Goal: Transaction & Acquisition: Purchase product/service

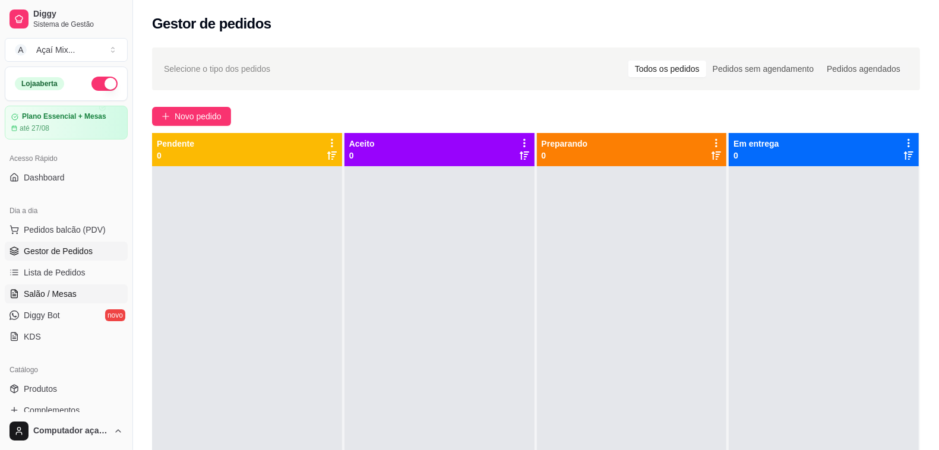
click at [37, 295] on span "Salão / Mesas" at bounding box center [50, 294] width 53 height 12
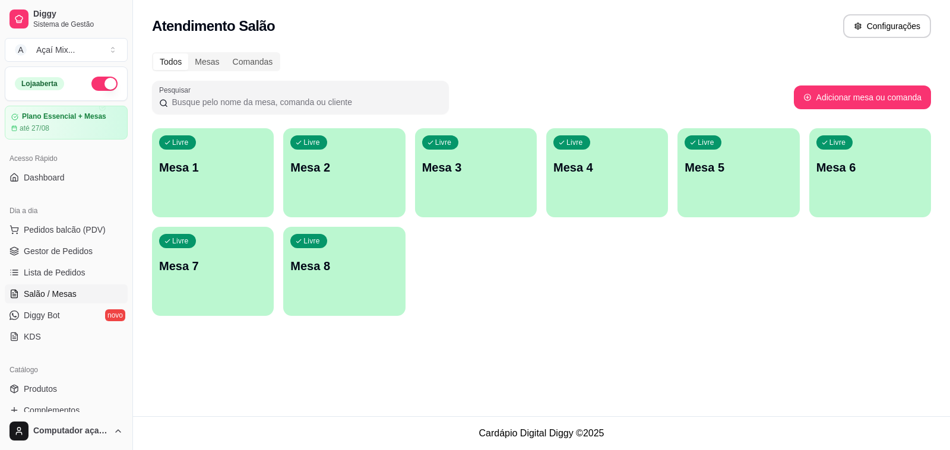
click at [256, 197] on div "Livre Mesa 1" at bounding box center [213, 165] width 122 height 75
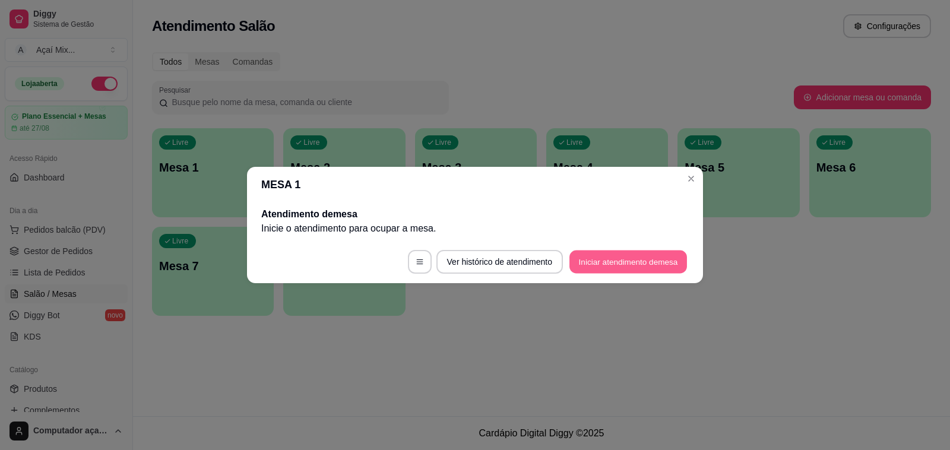
click at [643, 264] on button "Iniciar atendimento de mesa" at bounding box center [628, 262] width 118 height 23
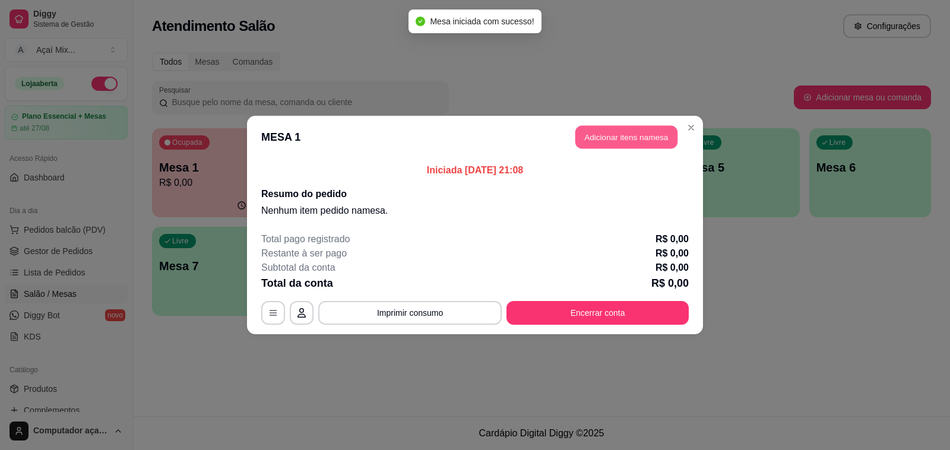
click at [636, 138] on button "Adicionar itens na mesa" at bounding box center [626, 137] width 102 height 23
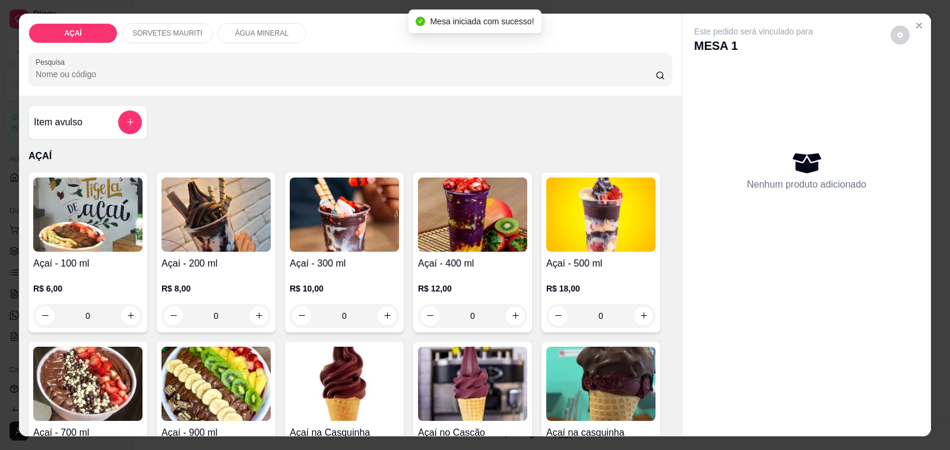
click at [205, 283] on p "R$ 8,00" at bounding box center [215, 289] width 109 height 12
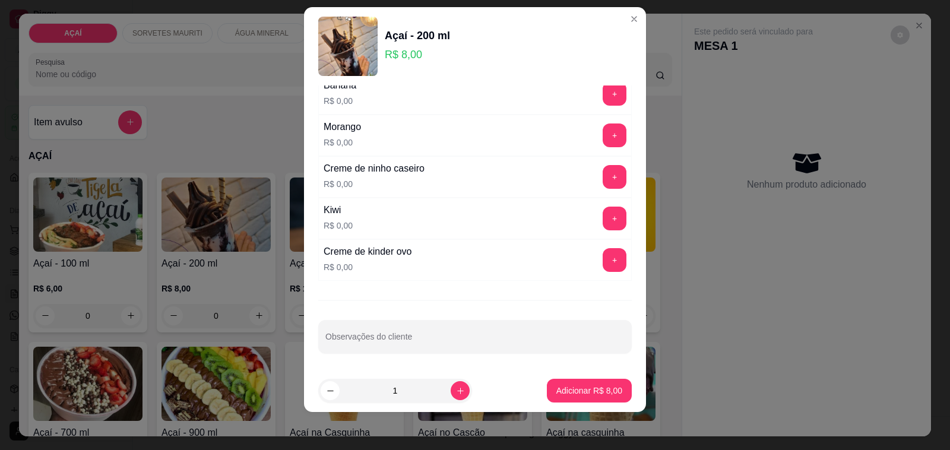
scroll to position [1605, 0]
click at [603, 173] on button "+" at bounding box center [614, 176] width 23 height 23
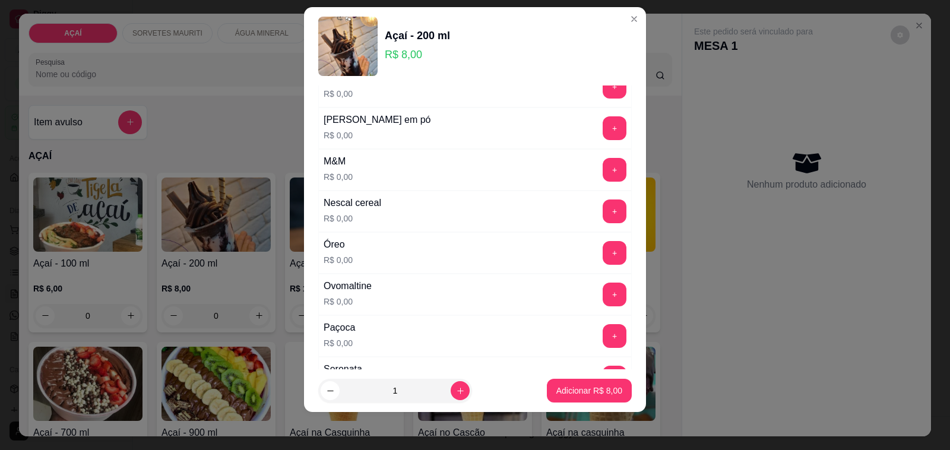
scroll to position [1160, 0]
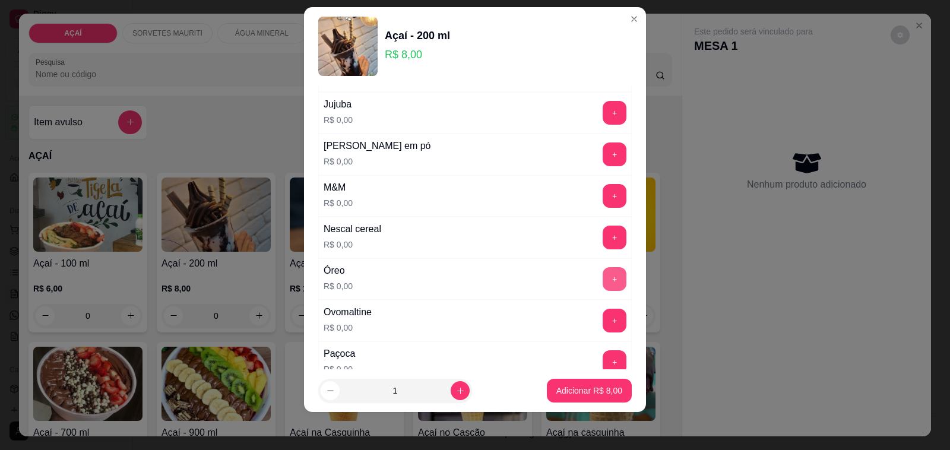
click at [603, 291] on button "+" at bounding box center [615, 279] width 24 height 24
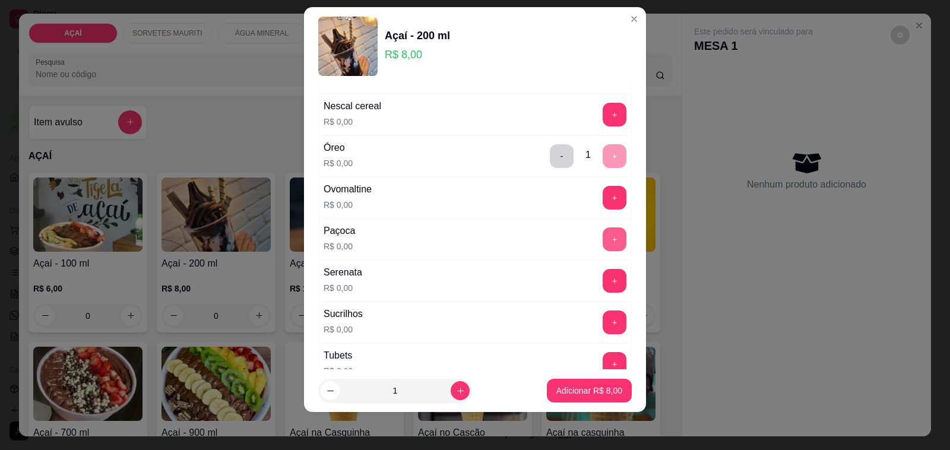
scroll to position [1308, 0]
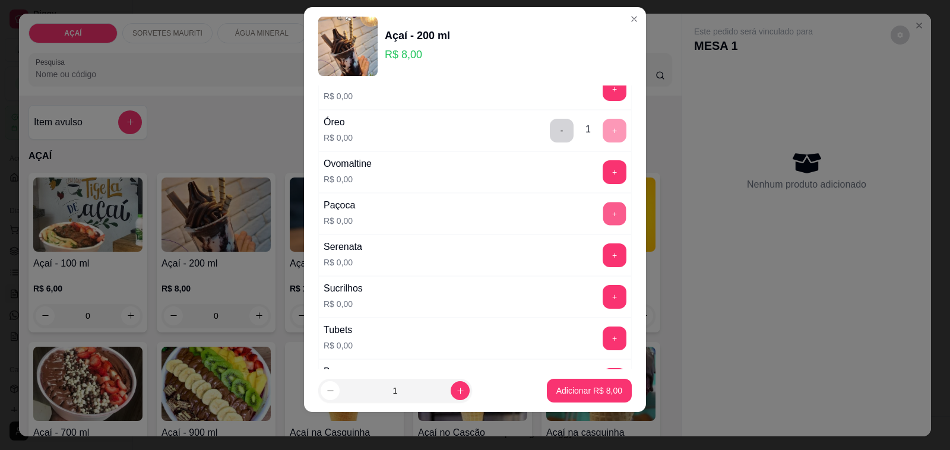
click at [603, 226] on button "+" at bounding box center [614, 213] width 23 height 23
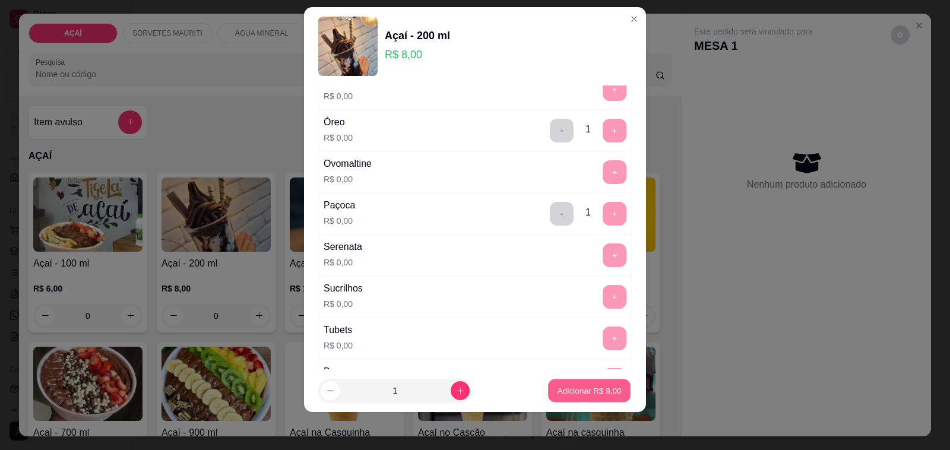
click at [579, 391] on p "Adicionar R$ 8,00" at bounding box center [589, 390] width 64 height 11
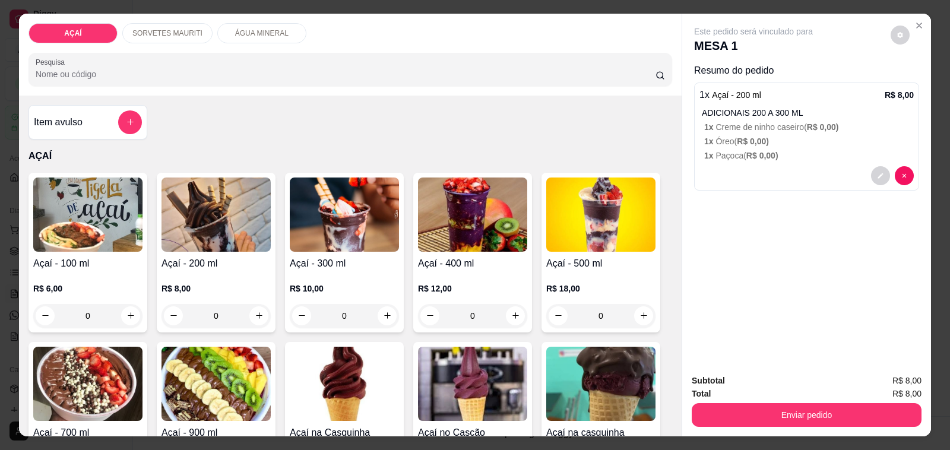
click at [230, 256] on h4 "Açaí - 200 ml" at bounding box center [215, 263] width 109 height 14
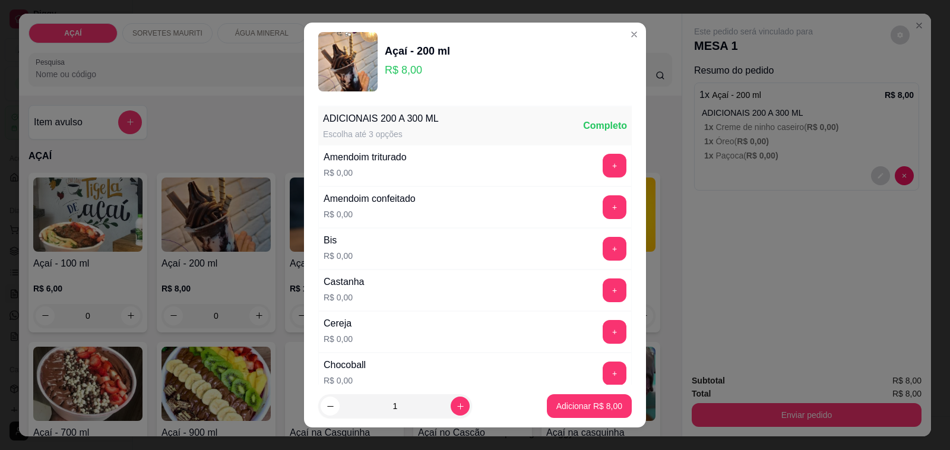
scroll to position [148, 0]
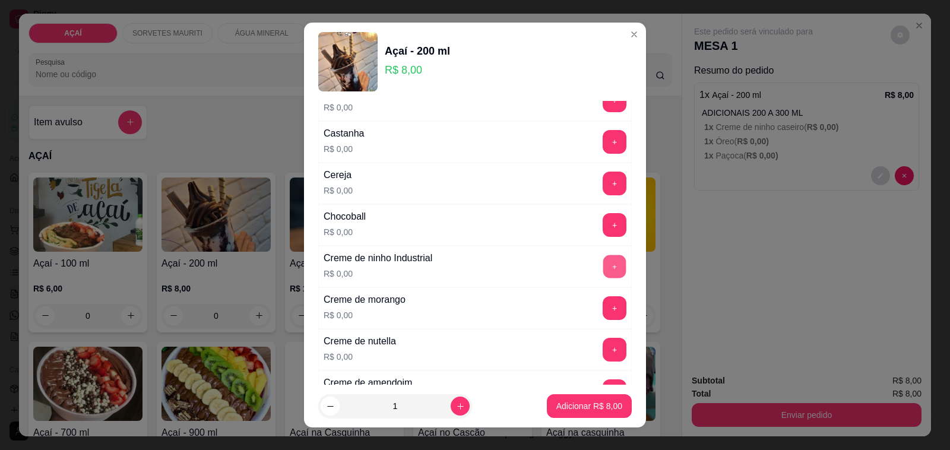
click at [603, 269] on button "+" at bounding box center [614, 266] width 23 height 23
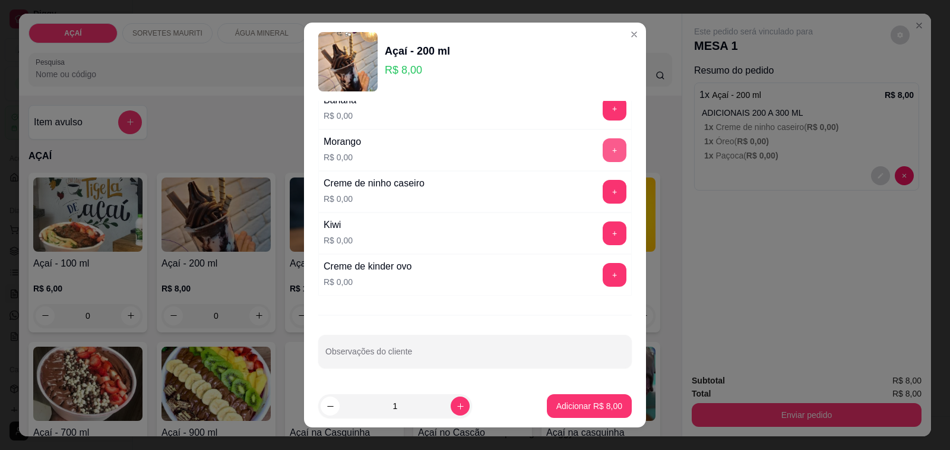
scroll to position [1531, 0]
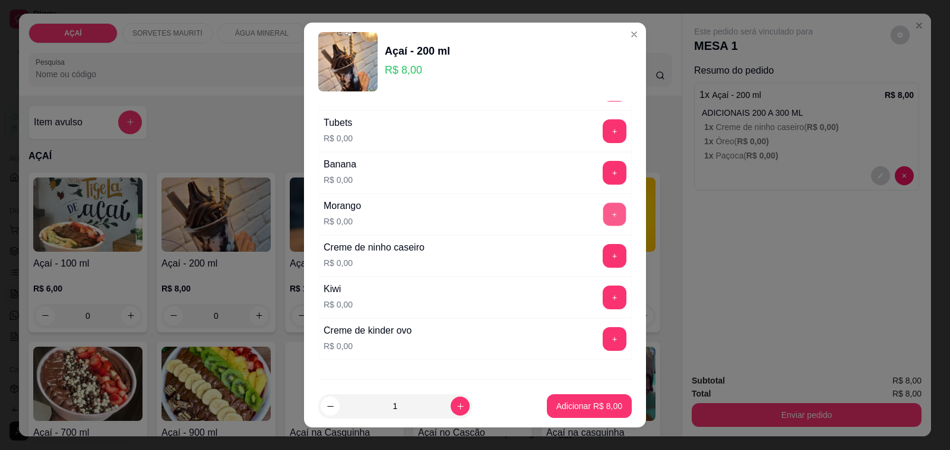
click at [603, 216] on button "+" at bounding box center [614, 214] width 23 height 23
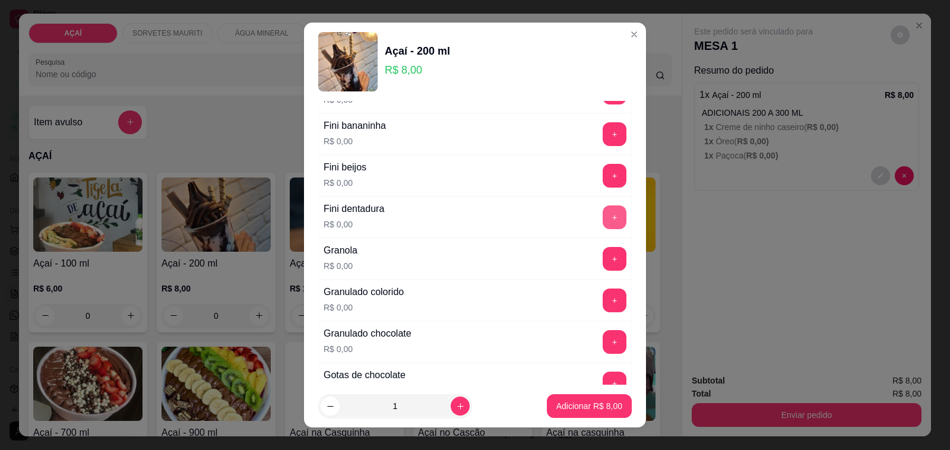
scroll to position [714, 0]
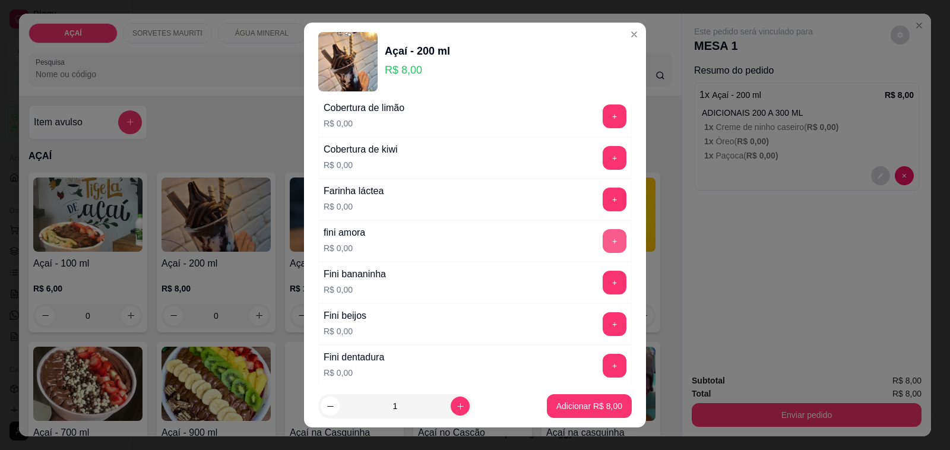
click at [603, 241] on button "+" at bounding box center [615, 241] width 24 height 24
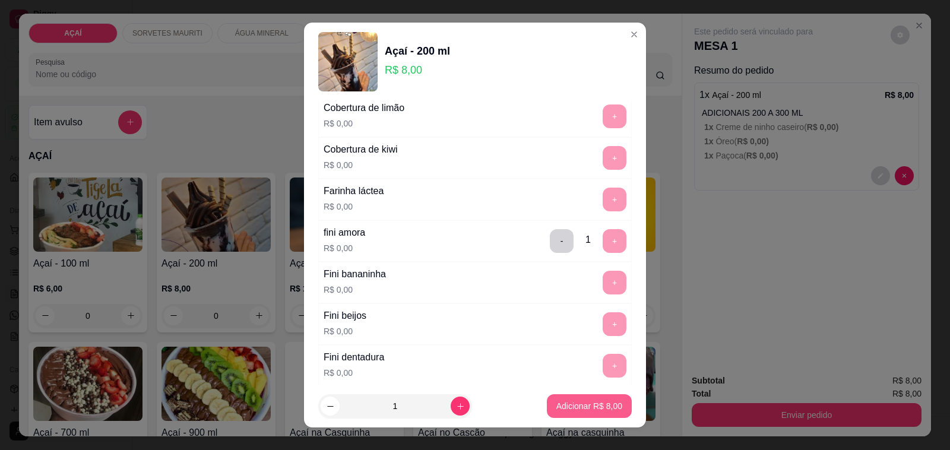
click at [578, 410] on p "Adicionar R$ 8,00" at bounding box center [589, 406] width 66 height 12
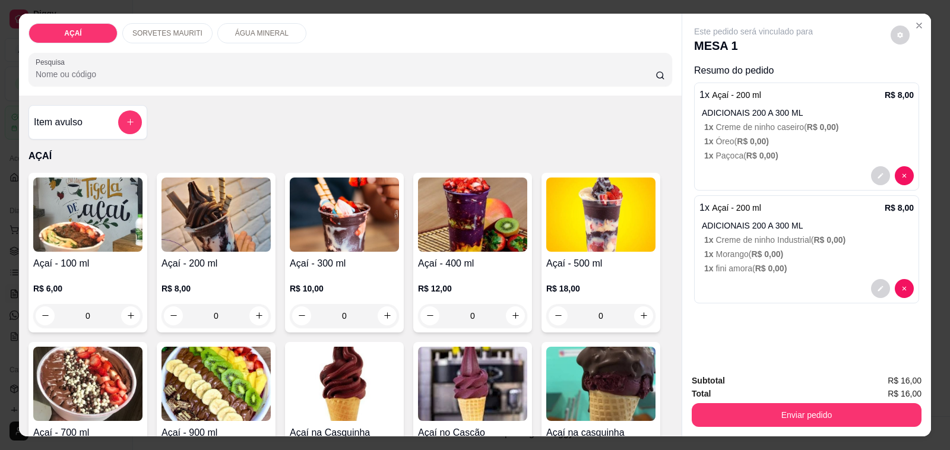
click at [471, 283] on p "R$ 12,00" at bounding box center [472, 289] width 109 height 12
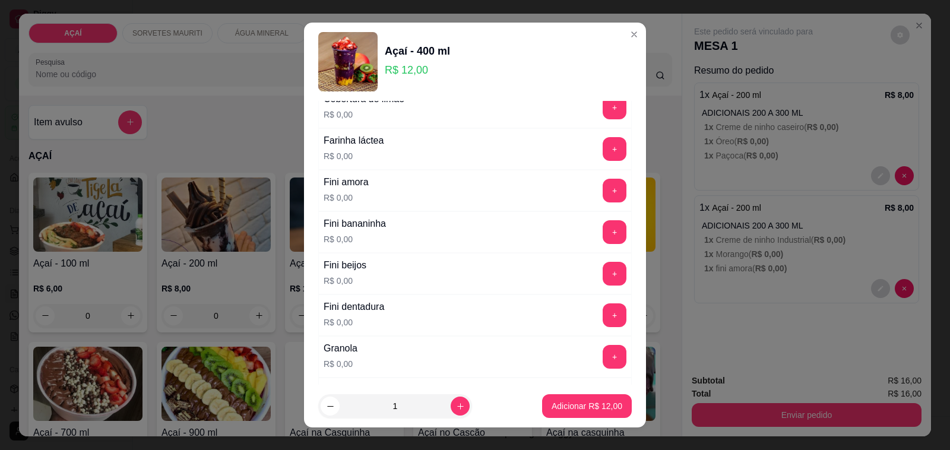
scroll to position [742, 0]
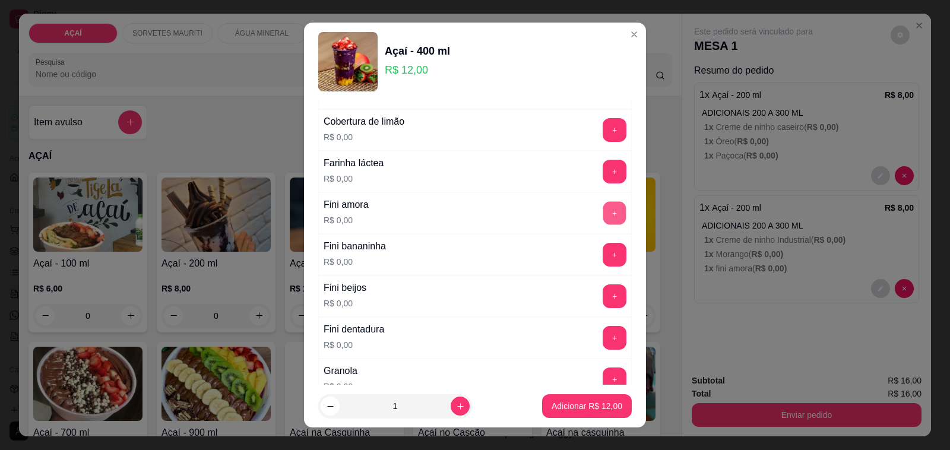
click at [603, 223] on button "+" at bounding box center [614, 213] width 23 height 23
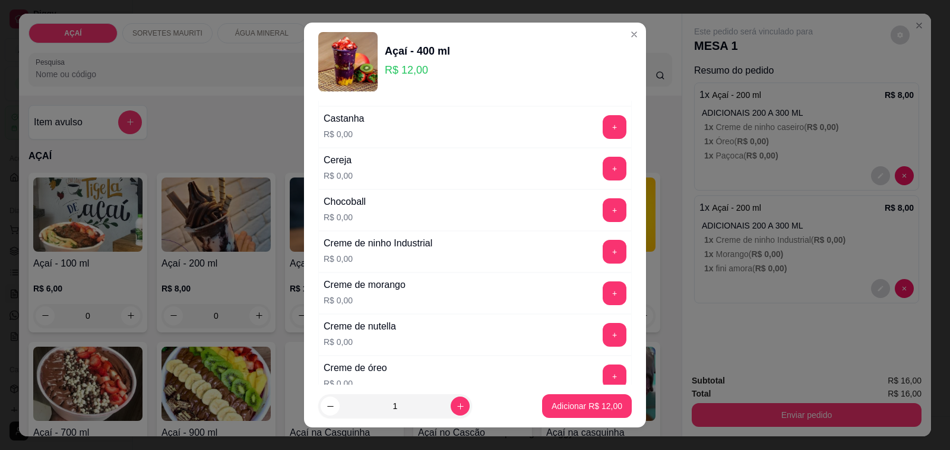
scroll to position [148, 0]
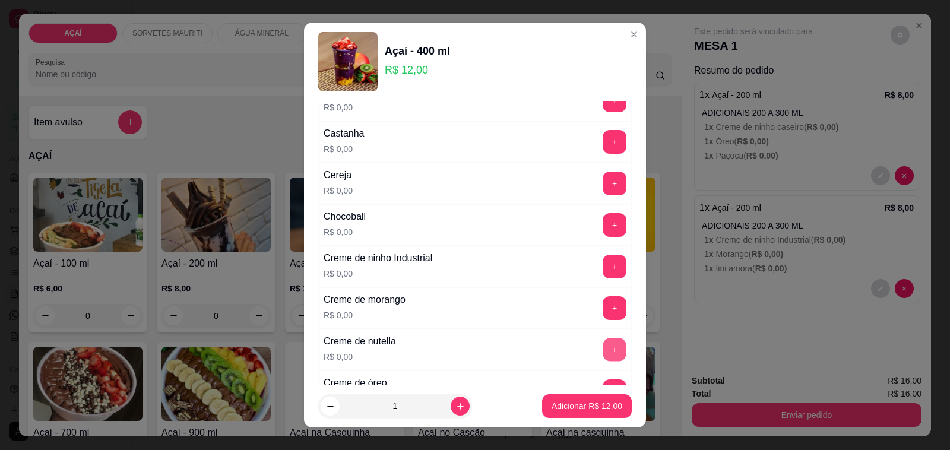
click at [603, 359] on button "+" at bounding box center [614, 349] width 23 height 23
click at [585, 170] on div "Cereja R$ 0,00 +" at bounding box center [474, 184] width 313 height 42
click at [603, 176] on button "+" at bounding box center [615, 184] width 24 height 24
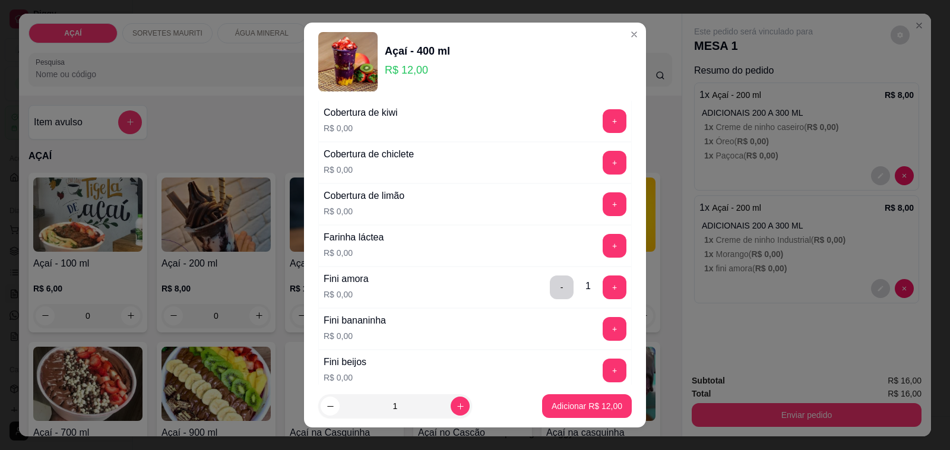
scroll to position [742, 0]
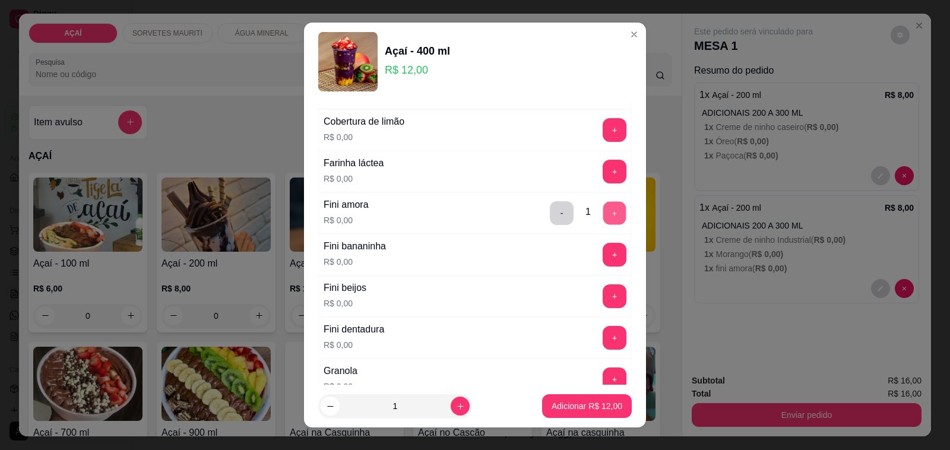
click at [603, 220] on button "+" at bounding box center [614, 213] width 23 height 23
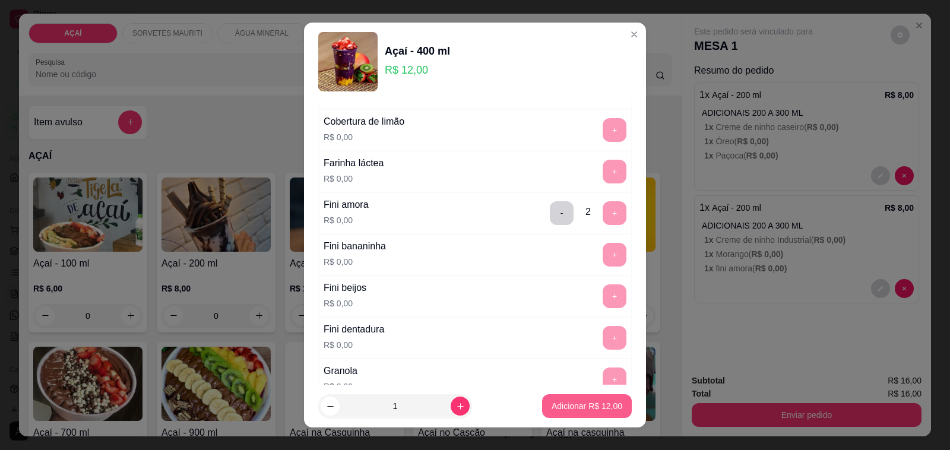
click at [587, 403] on p "Adicionar R$ 12,00" at bounding box center [587, 406] width 71 height 12
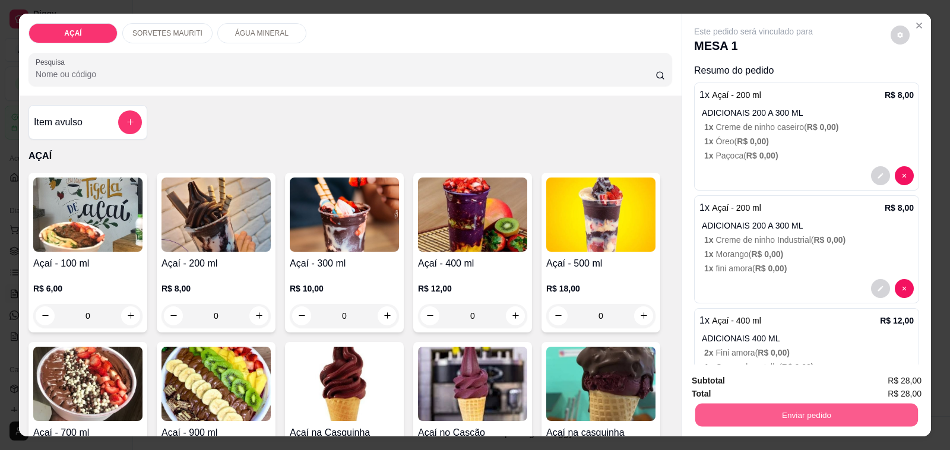
click at [746, 404] on button "Enviar pedido" at bounding box center [806, 415] width 223 height 23
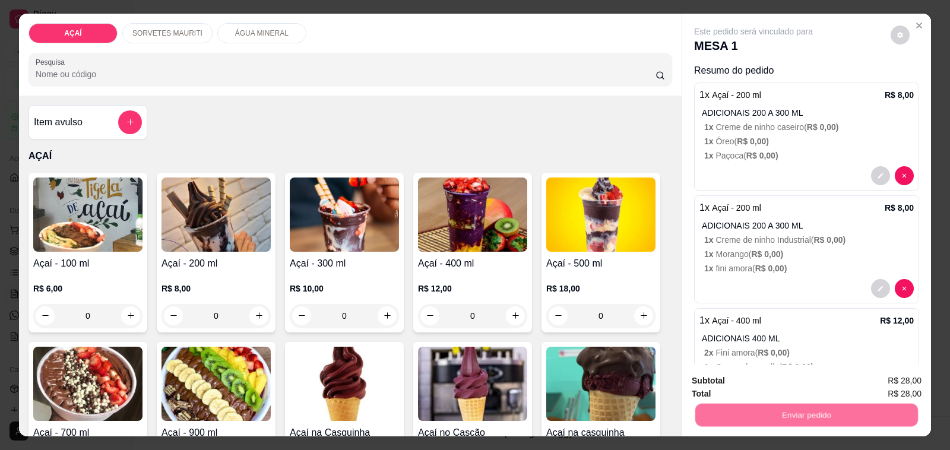
click at [740, 377] on button "Não registrar e enviar pedido" at bounding box center [767, 381] width 120 height 22
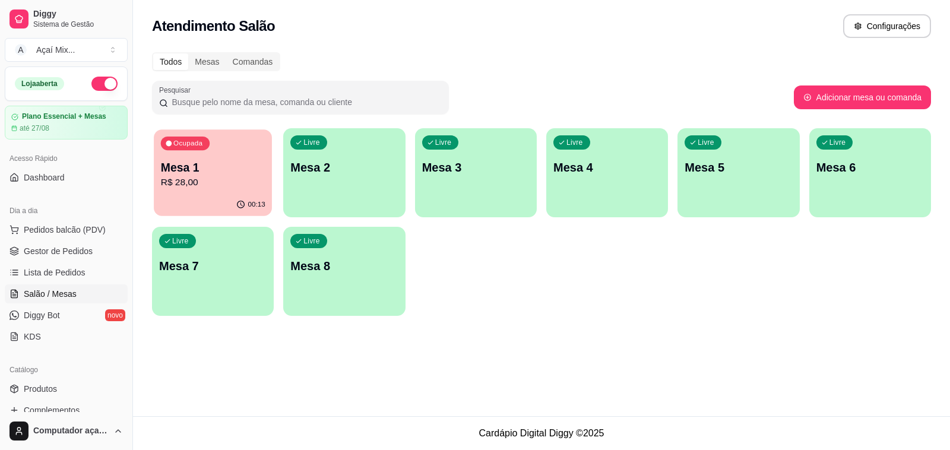
click at [194, 157] on div "Ocupada Mesa 1 R$ 28,00" at bounding box center [213, 161] width 118 height 64
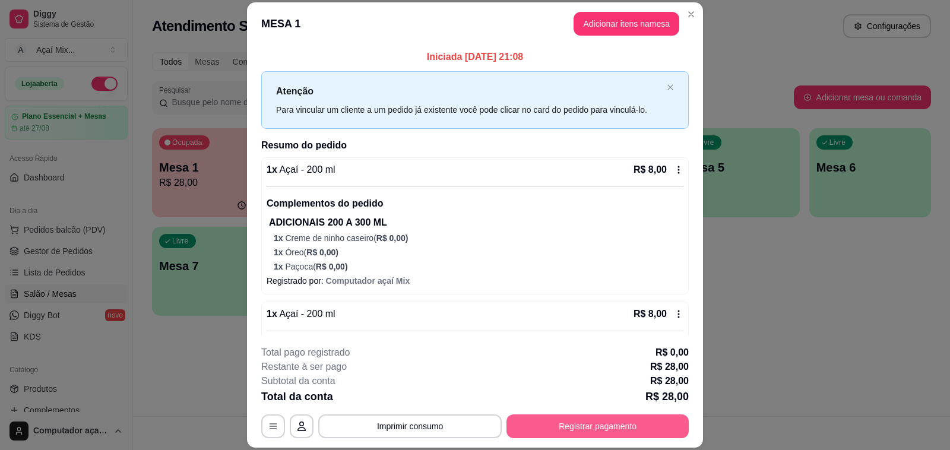
click at [538, 426] on button "Registrar pagamento" at bounding box center [597, 426] width 182 height 24
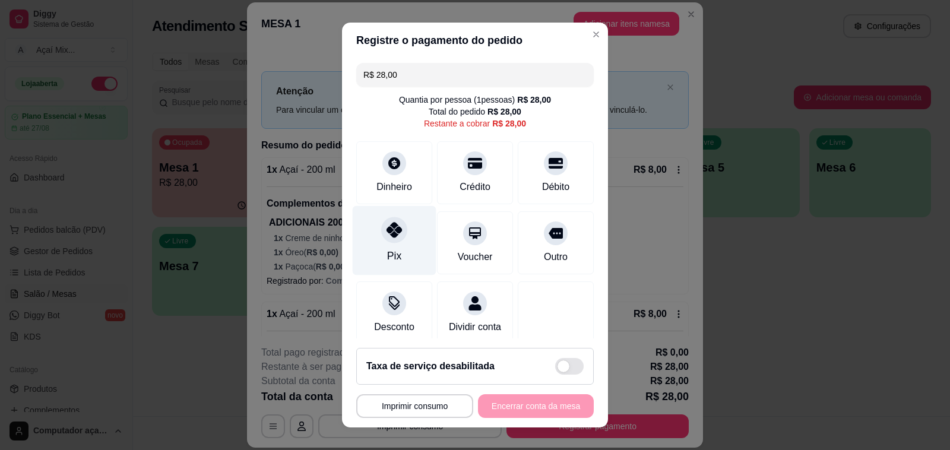
click at [388, 242] on div at bounding box center [394, 230] width 26 height 26
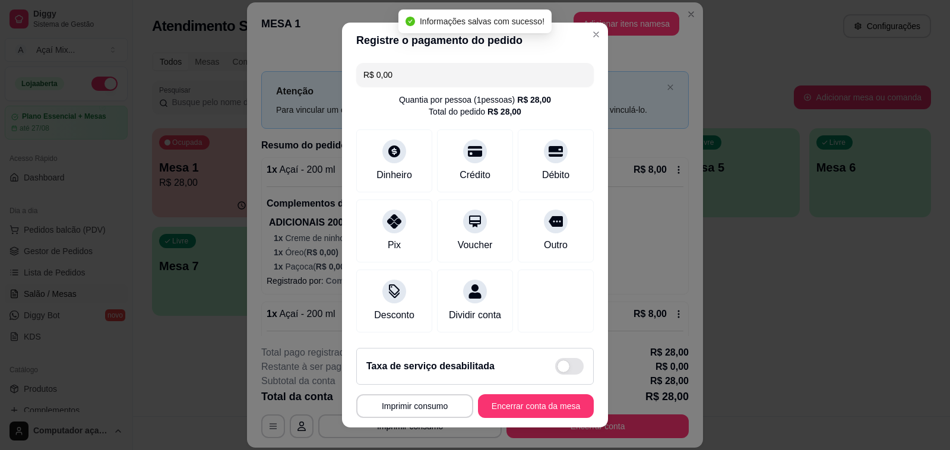
type input "R$ 0,00"
click at [502, 413] on button "Encerrar conta da mesa" at bounding box center [536, 406] width 116 height 24
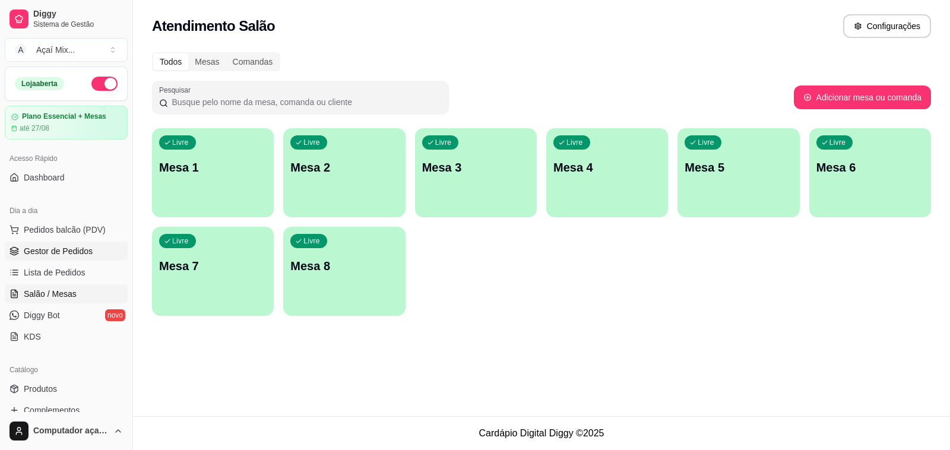
click at [36, 252] on span "Gestor de Pedidos" at bounding box center [58, 251] width 69 height 12
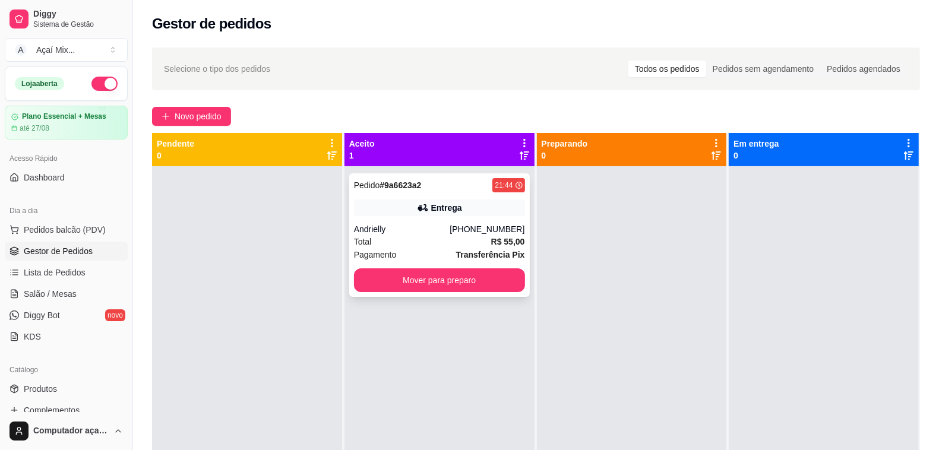
click at [435, 235] on div "Andrielly" at bounding box center [402, 229] width 96 height 12
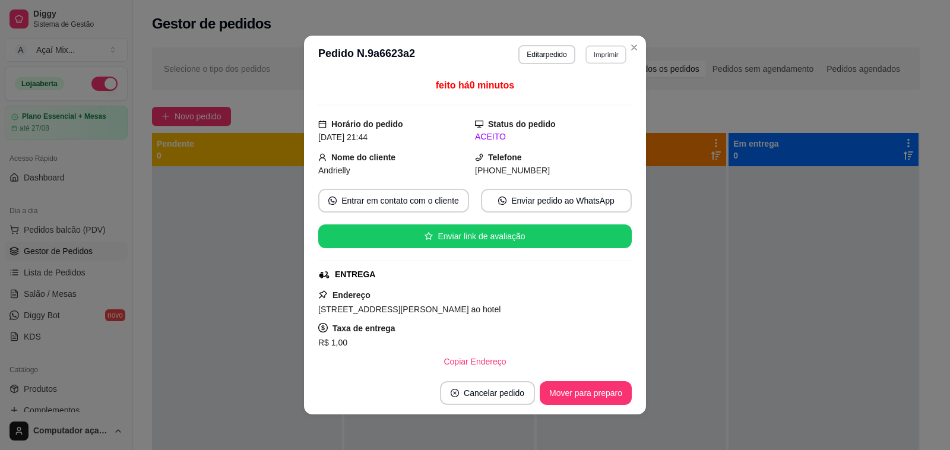
click at [604, 57] on button "Imprimir" at bounding box center [605, 54] width 41 height 18
click at [601, 98] on button "Impressora" at bounding box center [579, 96] width 83 height 18
click at [590, 408] on footer "Cancelar pedido Mover para preparo" at bounding box center [475, 393] width 342 height 43
click at [579, 402] on button "Mover para preparo" at bounding box center [586, 393] width 92 height 24
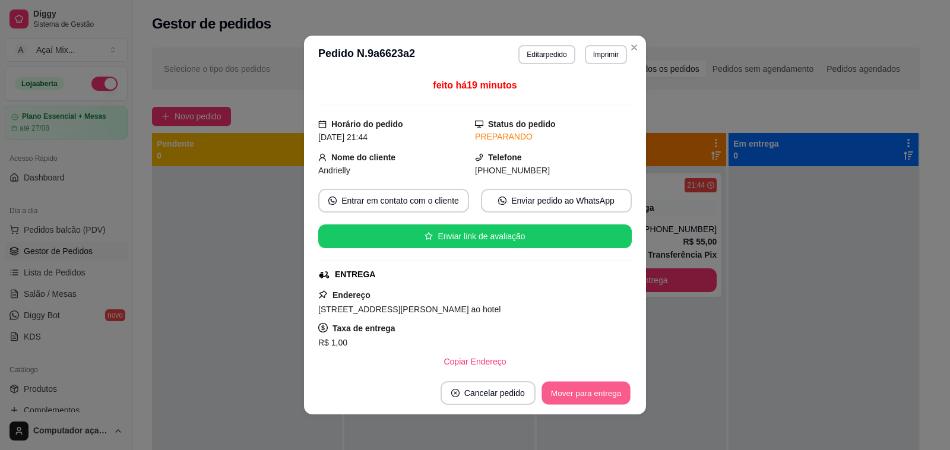
click at [580, 395] on button "Mover para entrega" at bounding box center [585, 393] width 89 height 23
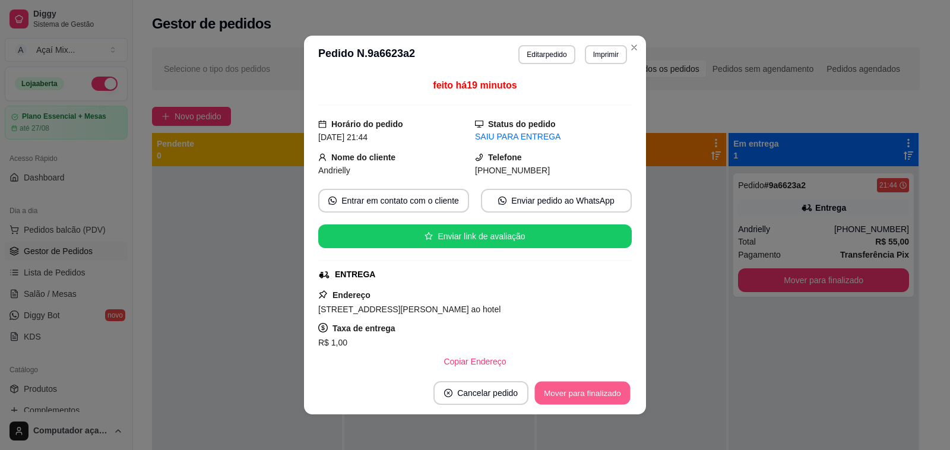
click at [580, 395] on button "Mover para finalizado" at bounding box center [583, 393] width 96 height 23
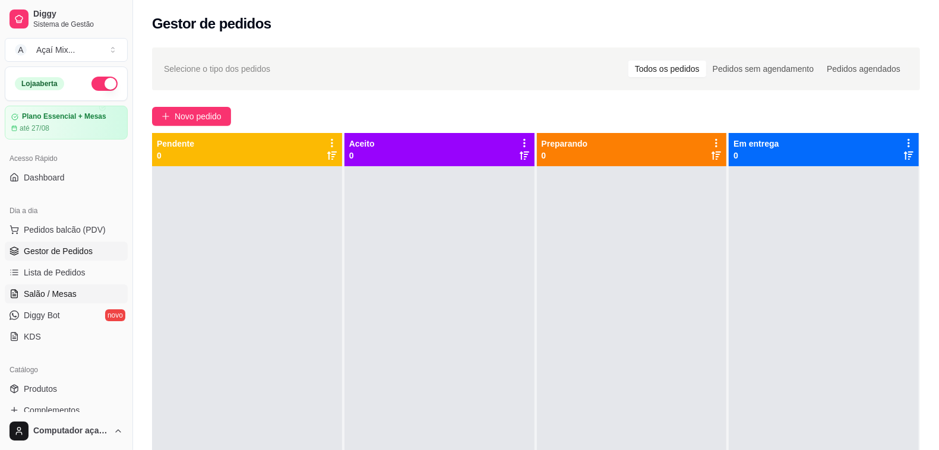
click at [91, 289] on link "Salão / Mesas" at bounding box center [66, 293] width 123 height 19
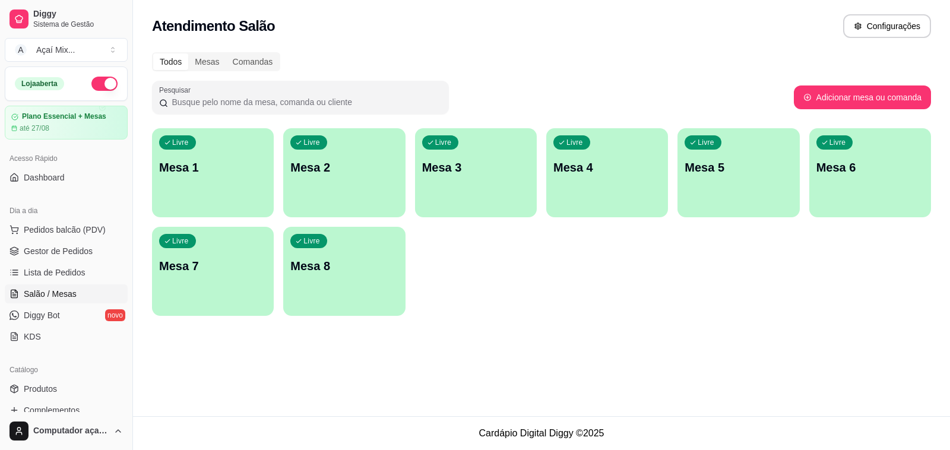
click at [226, 202] on div "Livre Mesa 1" at bounding box center [213, 165] width 122 height 75
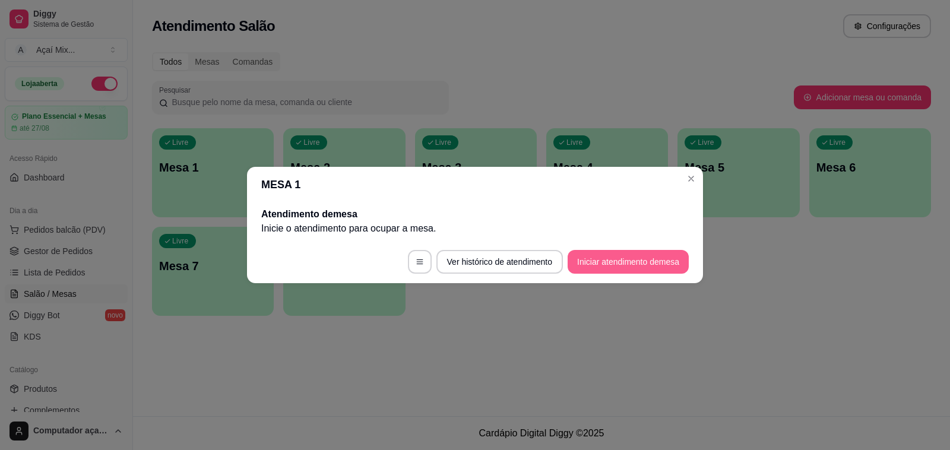
click at [594, 251] on button "Iniciar atendimento de mesa" at bounding box center [628, 262] width 121 height 24
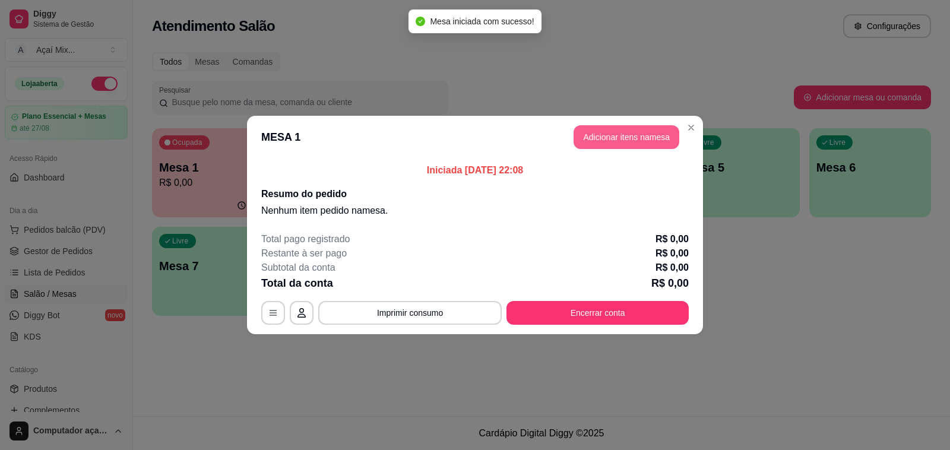
click at [648, 138] on button "Adicionar itens na mesa" at bounding box center [627, 137] width 106 height 24
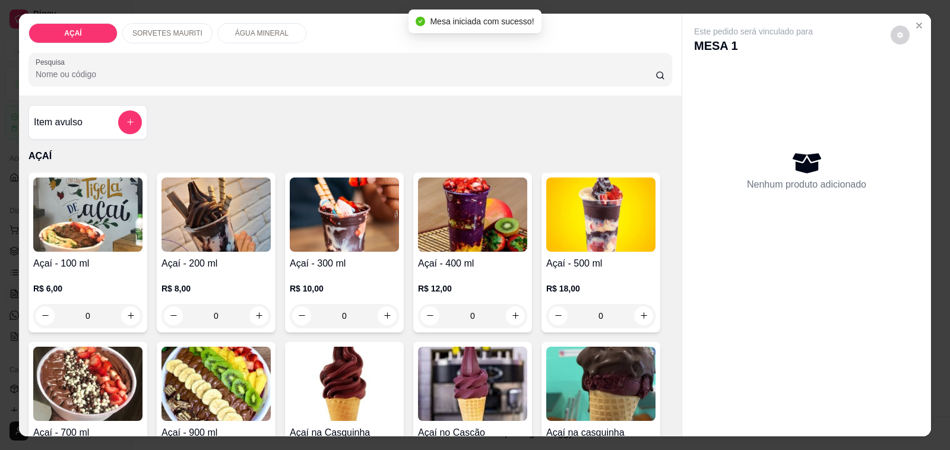
click at [182, 283] on p "R$ 8,00" at bounding box center [215, 289] width 109 height 12
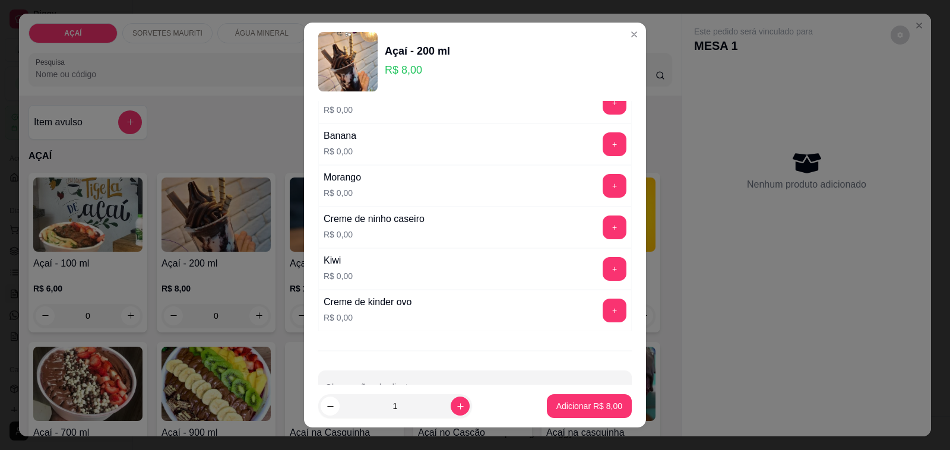
scroll to position [1605, 0]
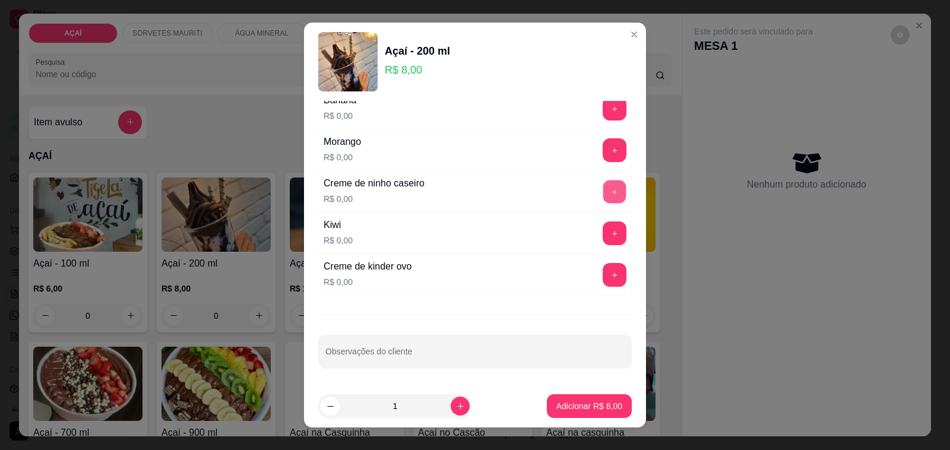
click at [603, 192] on button "+" at bounding box center [614, 191] width 23 height 23
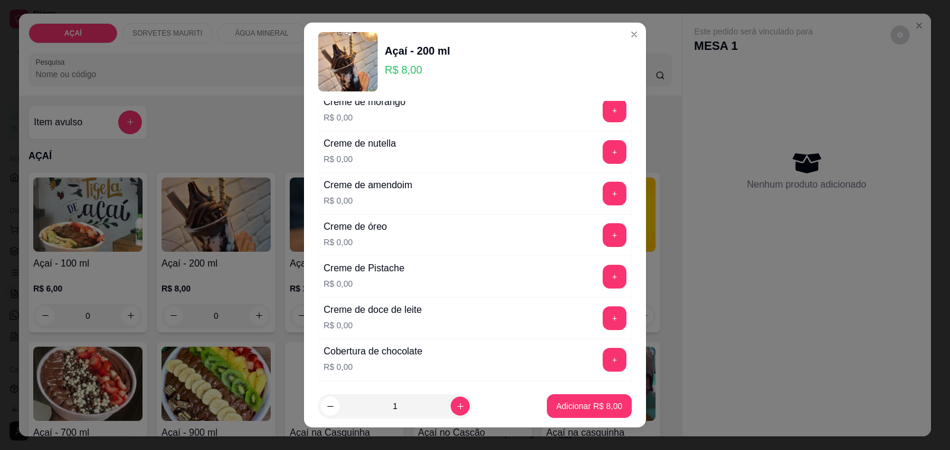
scroll to position [269, 0]
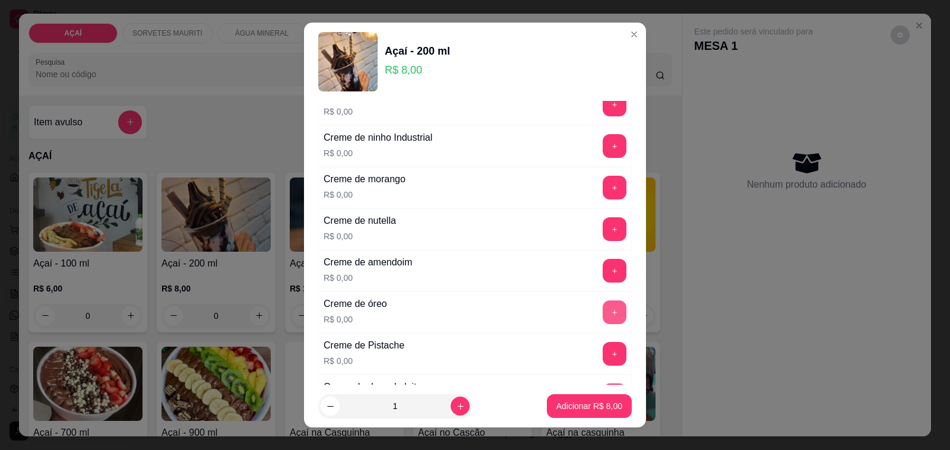
click at [603, 318] on button "+" at bounding box center [615, 312] width 24 height 24
click at [603, 196] on button "+" at bounding box center [614, 187] width 23 height 23
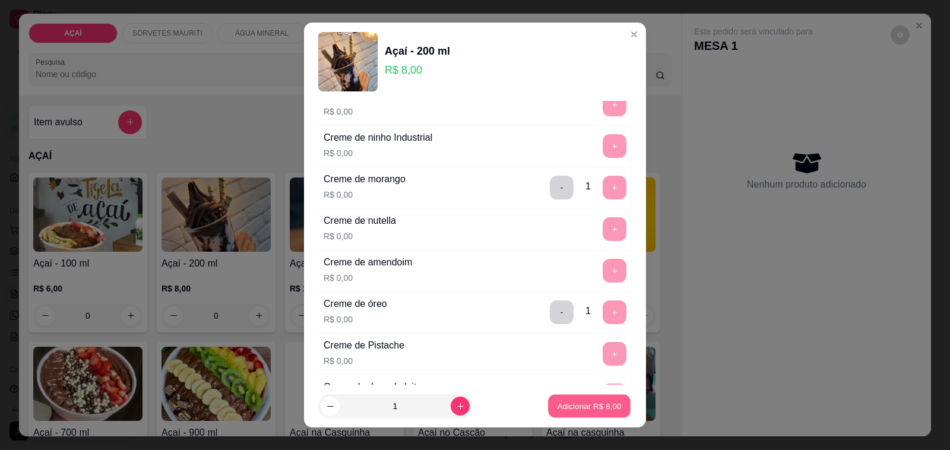
click at [574, 410] on p "Adicionar R$ 8,00" at bounding box center [589, 405] width 64 height 11
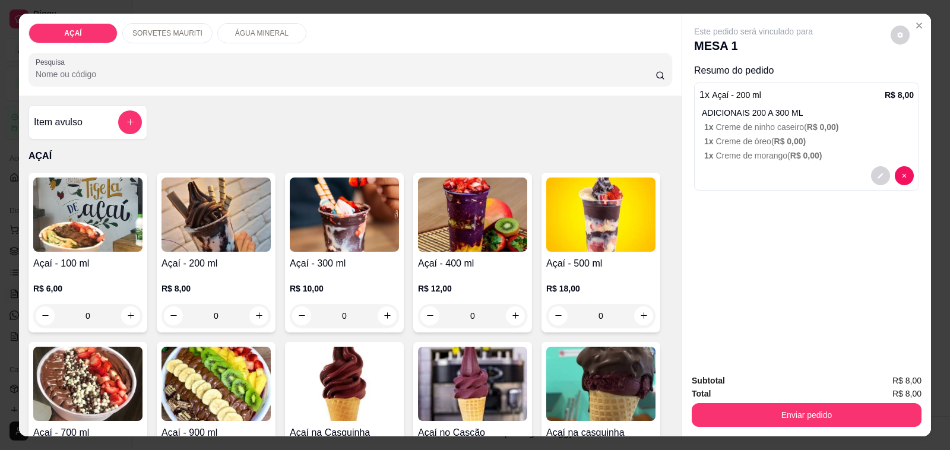
click at [253, 274] on div "R$ 8,00 0" at bounding box center [215, 299] width 109 height 57
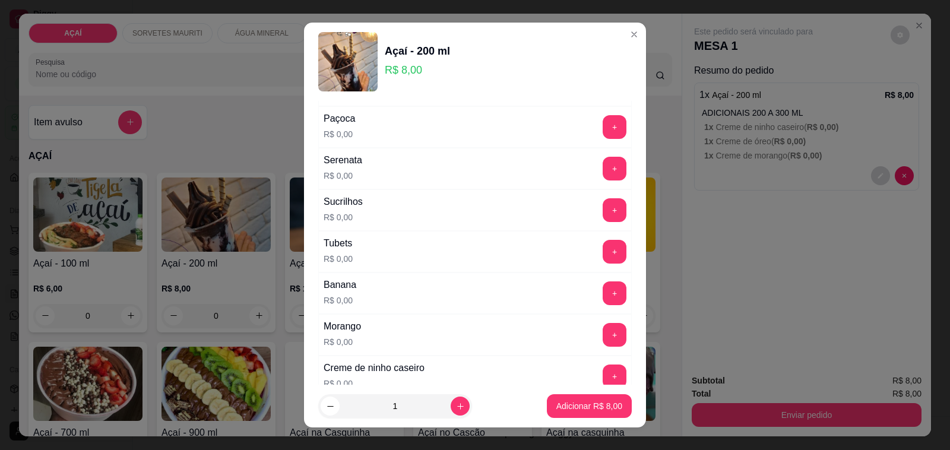
scroll to position [1559, 0]
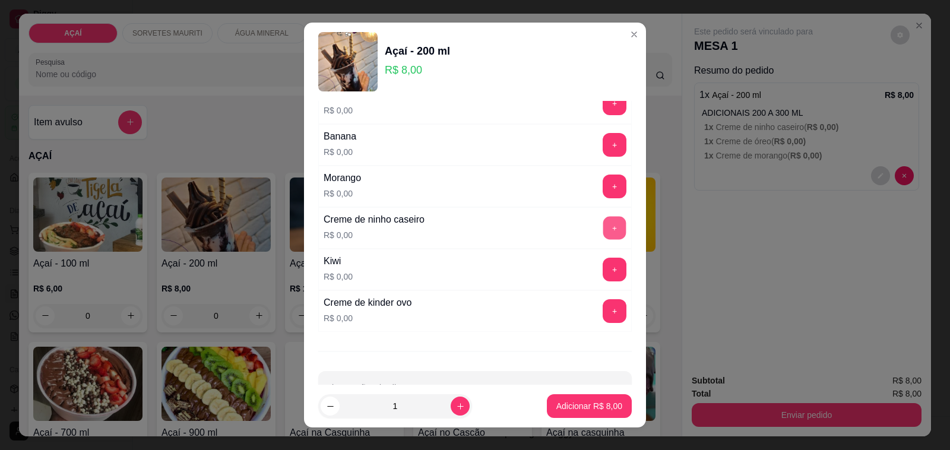
click at [603, 235] on button "+" at bounding box center [614, 228] width 23 height 23
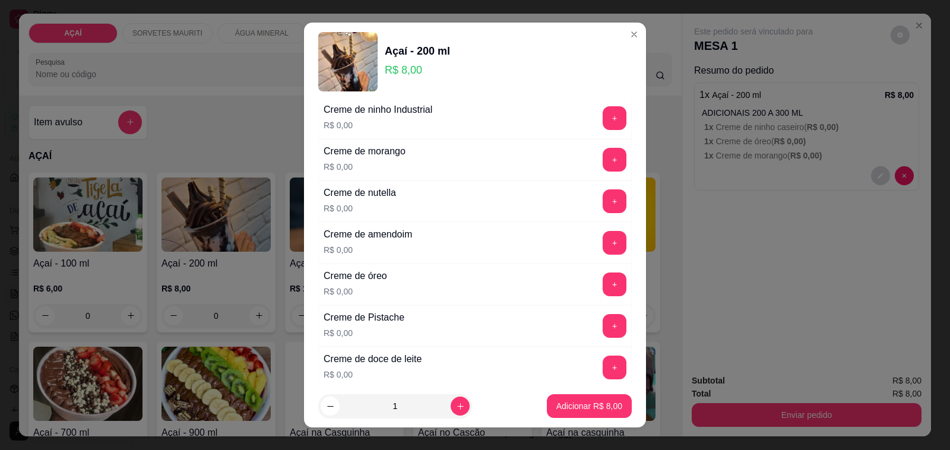
scroll to position [223, 0]
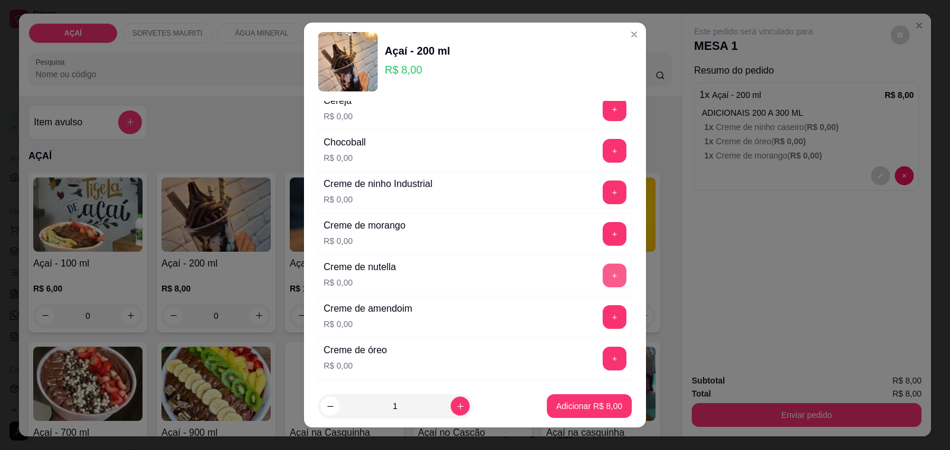
click at [603, 282] on button "+" at bounding box center [615, 276] width 24 height 24
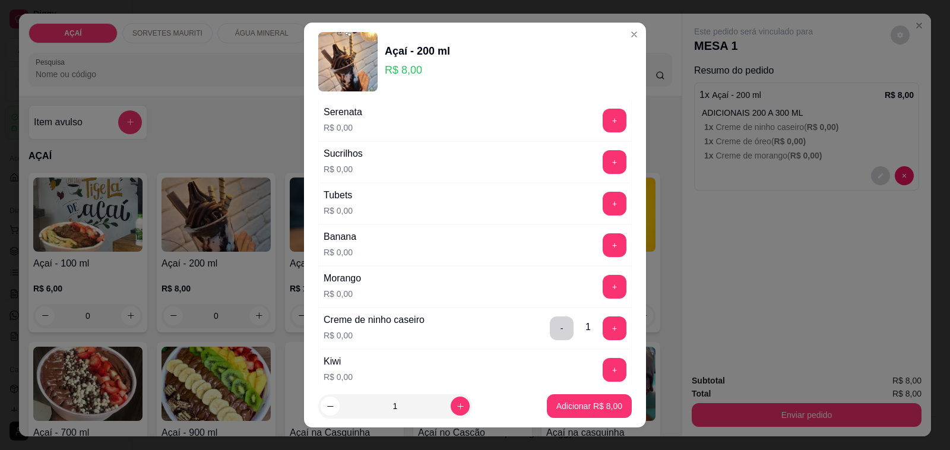
scroll to position [1456, 0]
click at [603, 299] on button "+" at bounding box center [614, 288] width 23 height 23
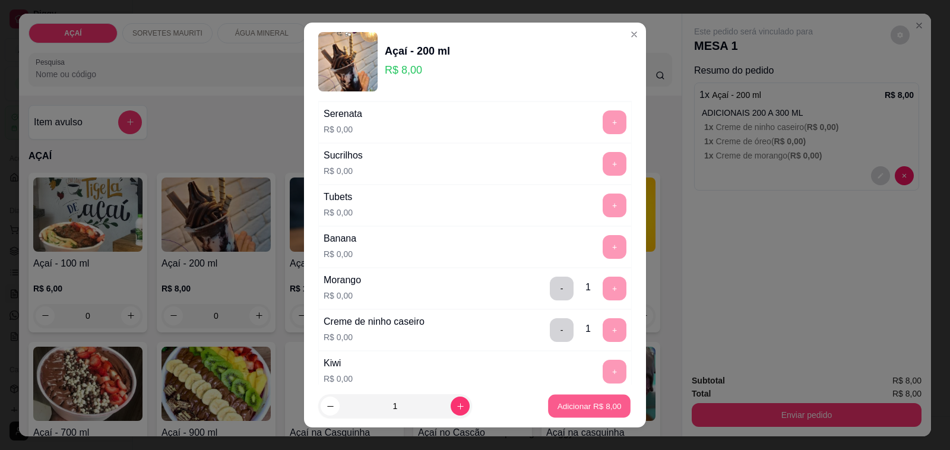
click at [564, 408] on p "Adicionar R$ 8,00" at bounding box center [589, 405] width 64 height 11
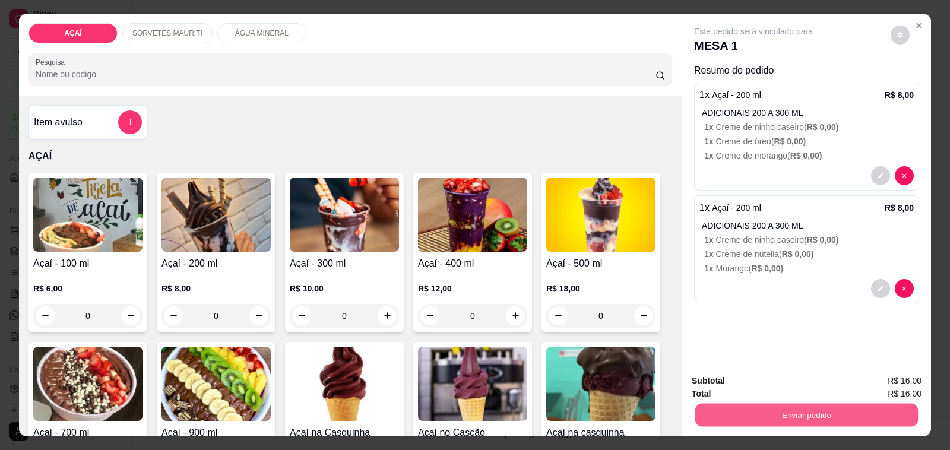
click at [830, 406] on button "Enviar pedido" at bounding box center [806, 415] width 223 height 23
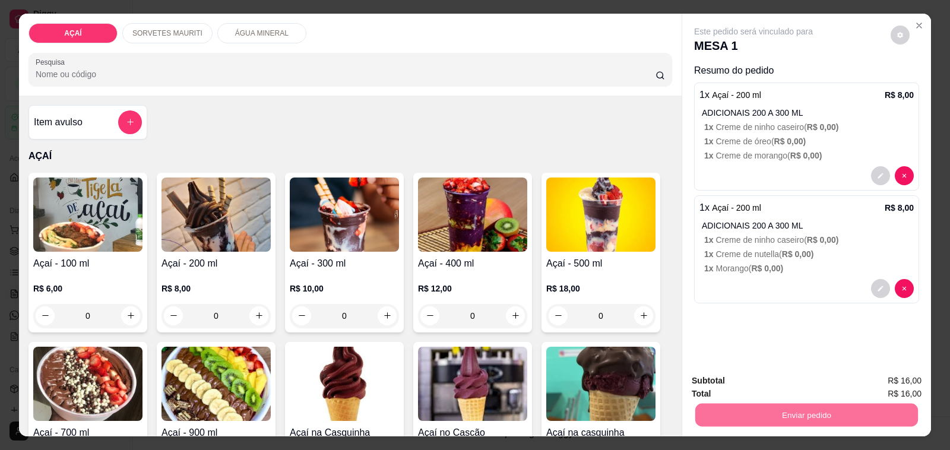
click at [751, 383] on button "Não registrar e enviar pedido" at bounding box center [767, 381] width 120 height 22
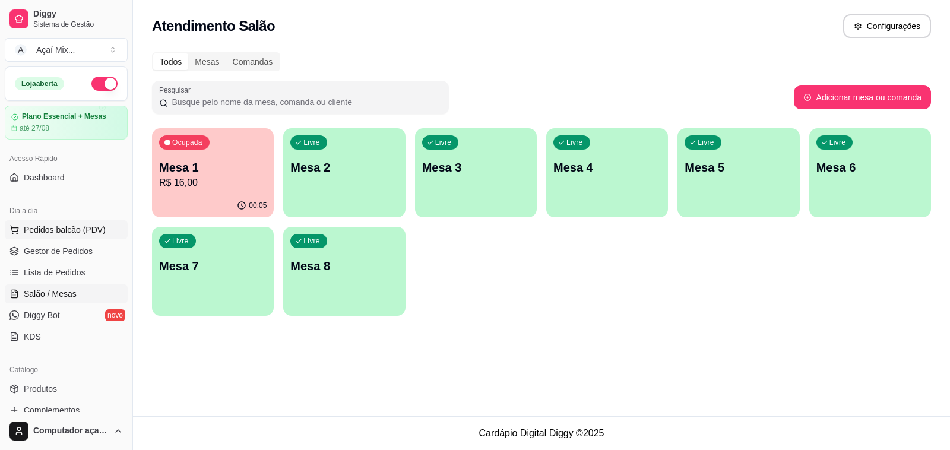
drag, startPoint x: 73, startPoint y: 230, endPoint x: 92, endPoint y: 232, distance: 19.1
click at [81, 232] on span "Pedidos balcão (PDV)" at bounding box center [65, 230] width 82 height 12
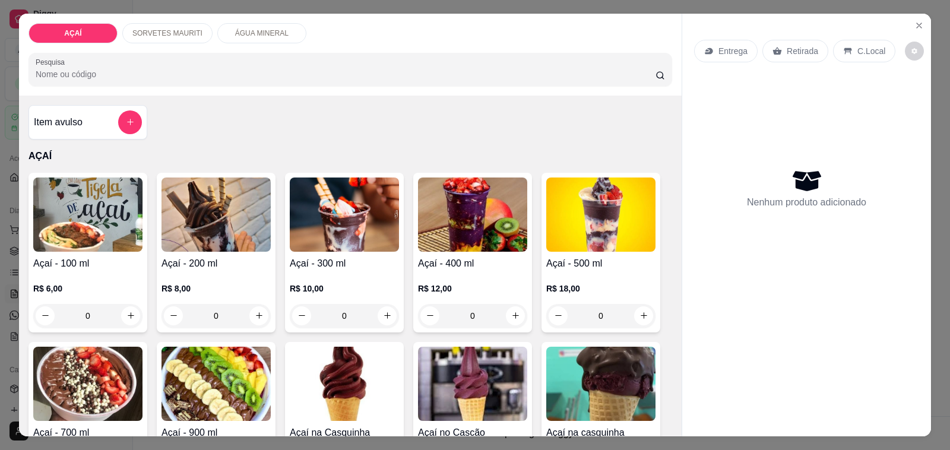
click at [252, 248] on div "Açaí - 200 ml R$ 8,00 0" at bounding box center [216, 253] width 119 height 160
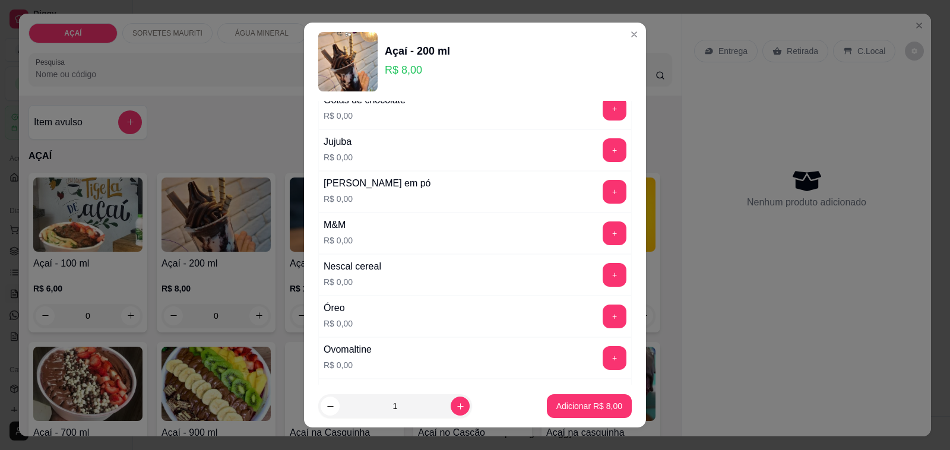
scroll to position [1113, 0]
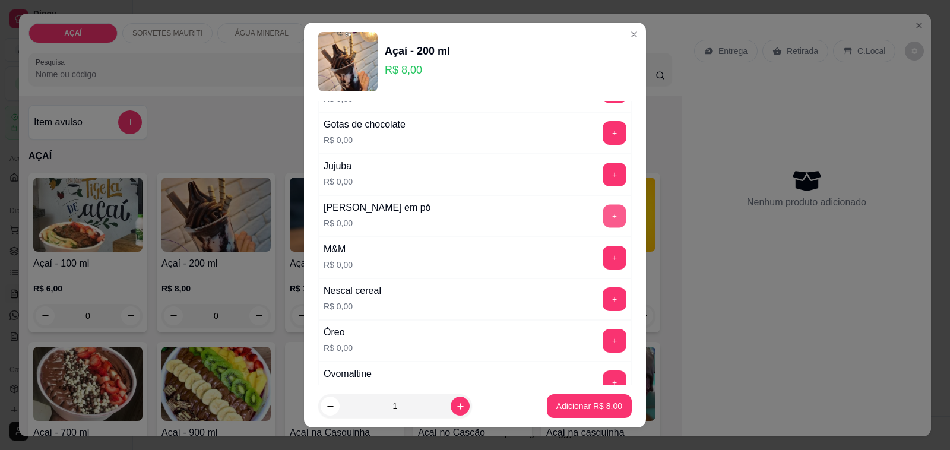
click at [603, 228] on button "+" at bounding box center [614, 216] width 23 height 23
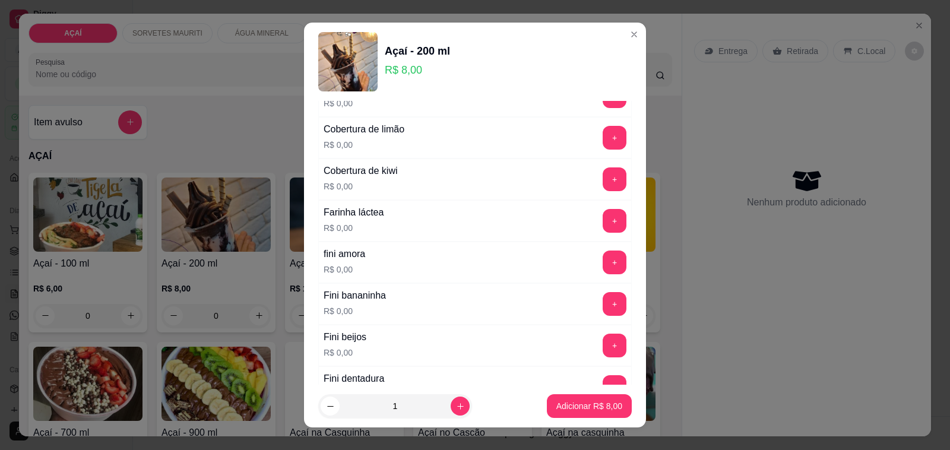
scroll to position [668, 0]
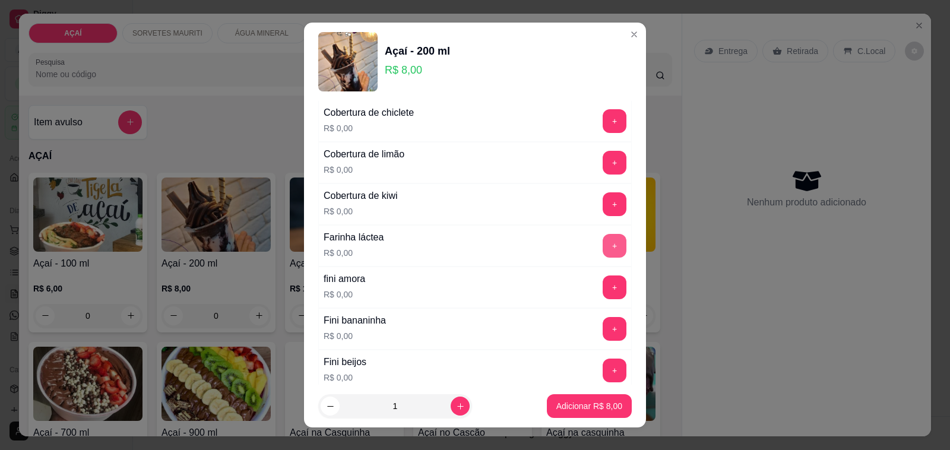
click at [603, 258] on button "+" at bounding box center [615, 246] width 24 height 24
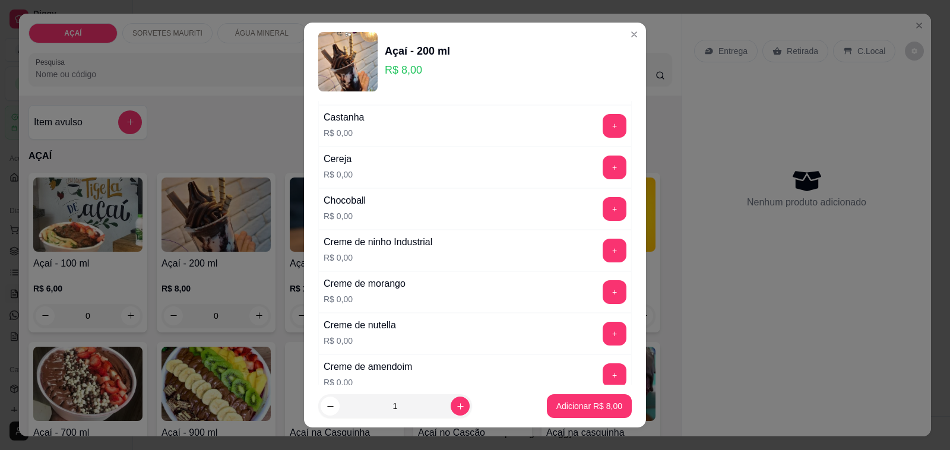
scroll to position [148, 0]
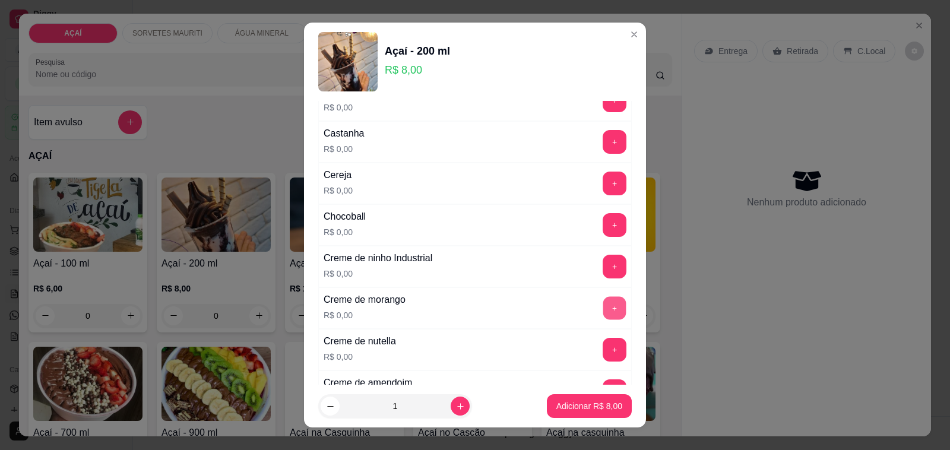
click at [603, 301] on button "+" at bounding box center [614, 308] width 23 height 23
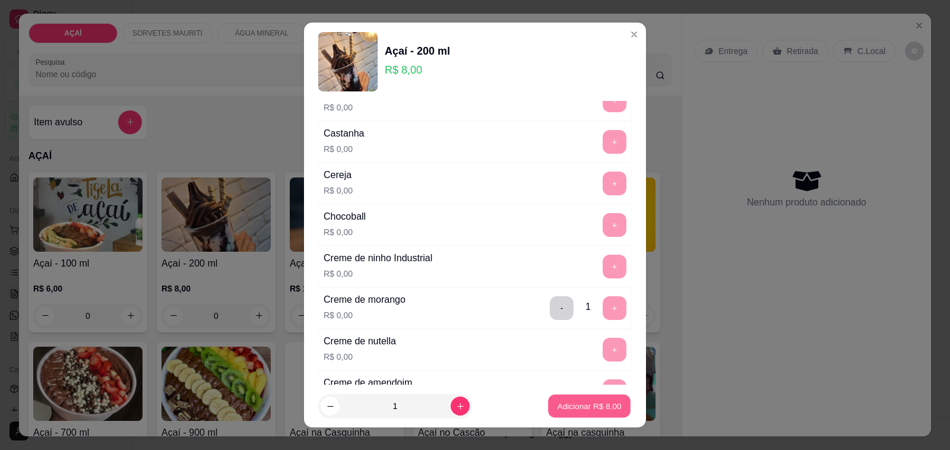
click at [597, 407] on p "Adicionar R$ 8,00" at bounding box center [589, 405] width 64 height 11
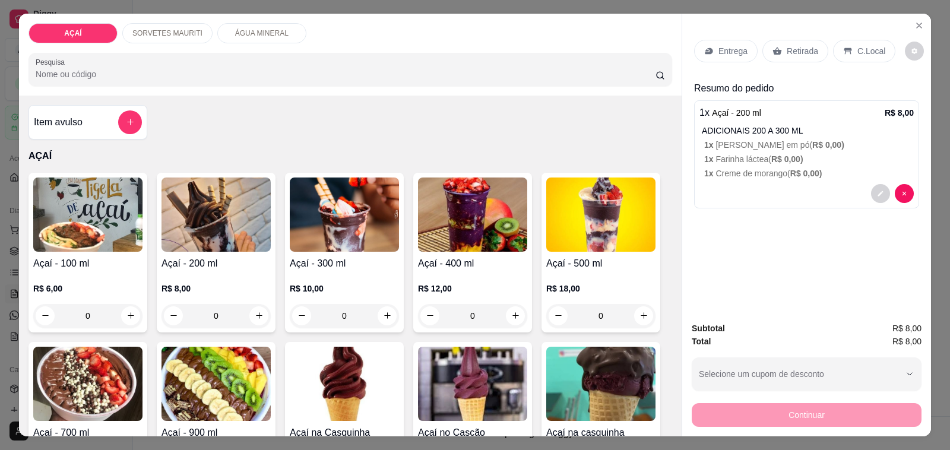
click at [185, 272] on div "R$ 8,00 0" at bounding box center [215, 299] width 109 height 57
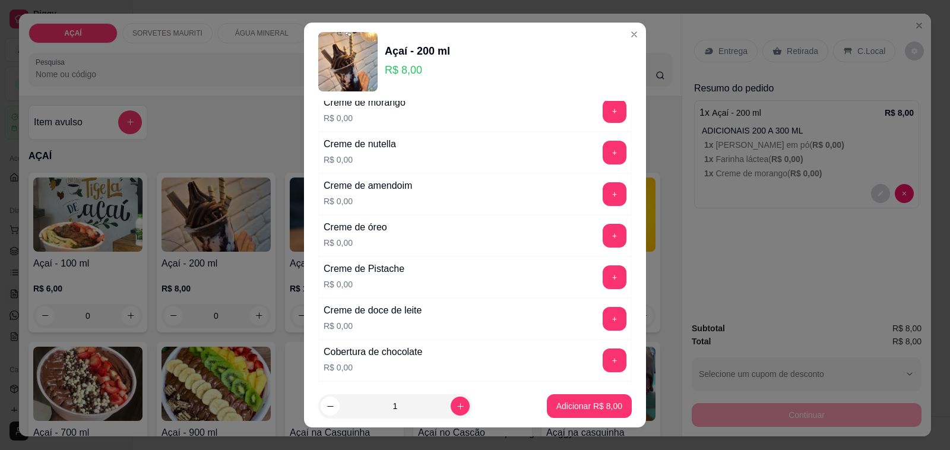
scroll to position [371, 0]
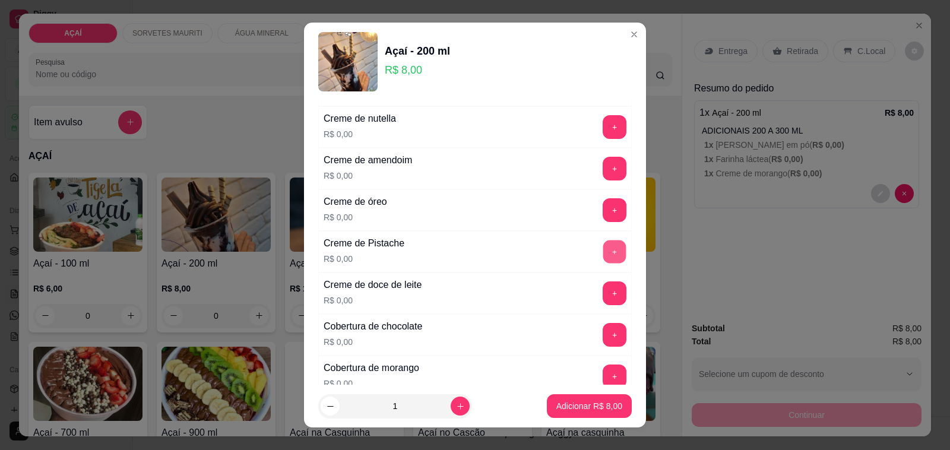
click at [603, 262] on button "+" at bounding box center [614, 251] width 23 height 23
click at [603, 256] on button "+" at bounding box center [615, 252] width 24 height 24
click at [603, 256] on button "+" at bounding box center [614, 251] width 23 height 23
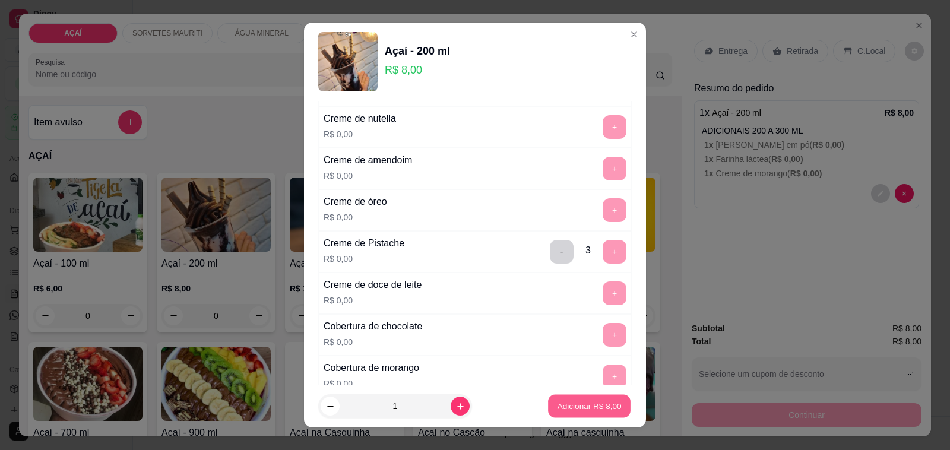
click at [580, 398] on button "Adicionar R$ 8,00" at bounding box center [589, 406] width 83 height 23
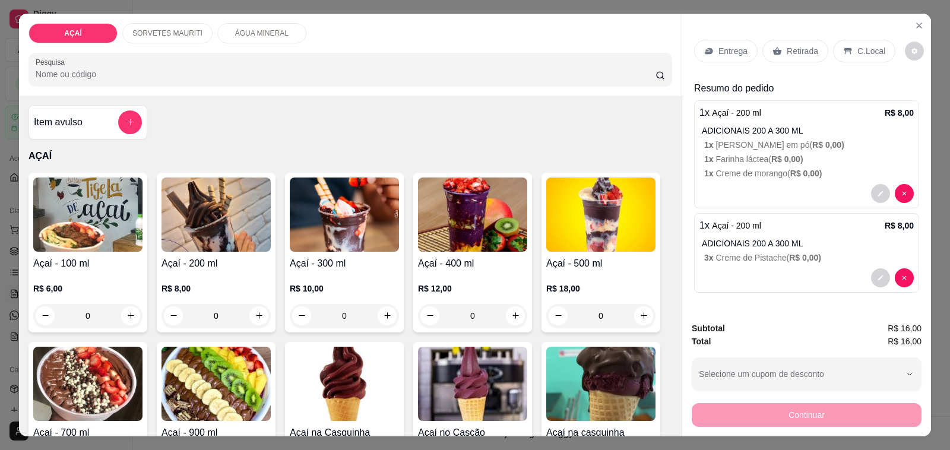
click at [239, 256] on h4 "Açaí - 200 ml" at bounding box center [215, 263] width 109 height 14
click at [764, 173] on p "1 x Creme de morango ( R$ 0,00 )" at bounding box center [809, 173] width 210 height 12
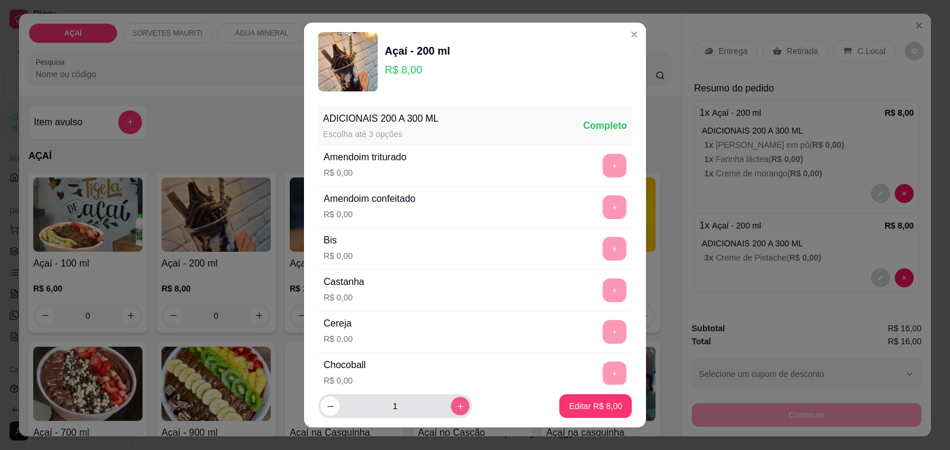
click at [452, 404] on button "increase-product-quantity" at bounding box center [460, 406] width 18 height 18
type input "2"
click at [569, 400] on button "Editar R$ 16,00" at bounding box center [593, 406] width 74 height 23
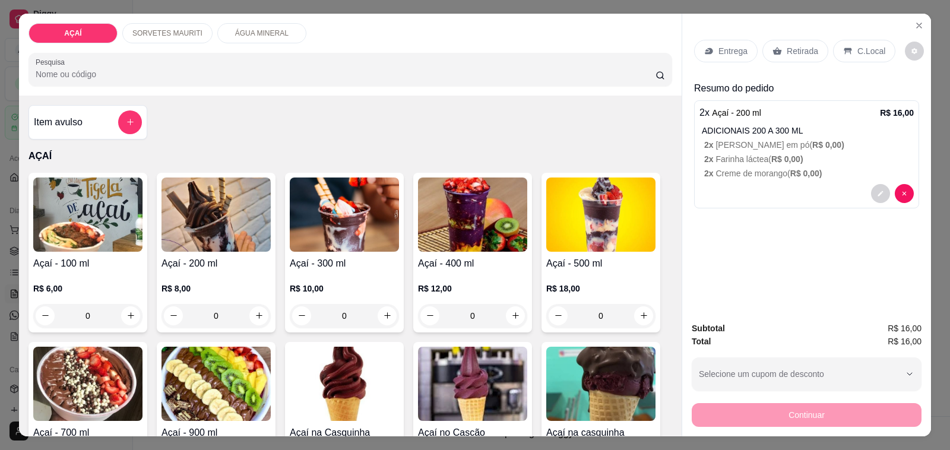
click at [230, 286] on p "R$ 8,00" at bounding box center [215, 289] width 109 height 12
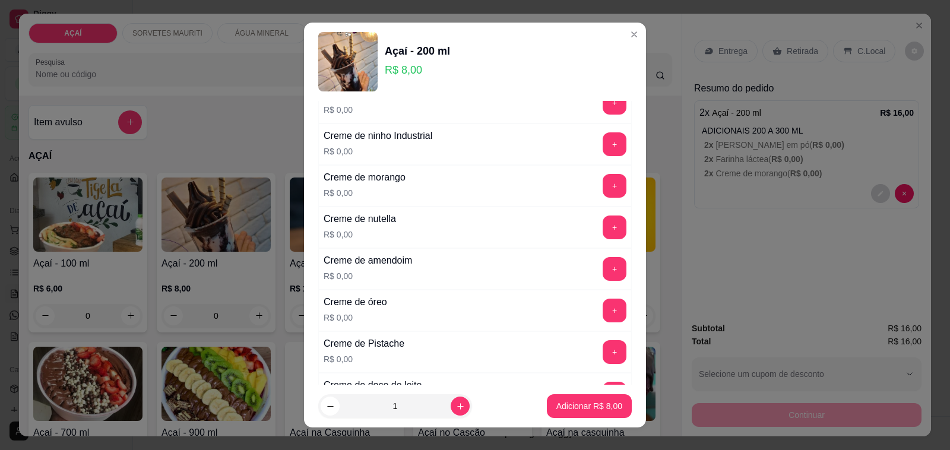
scroll to position [297, 0]
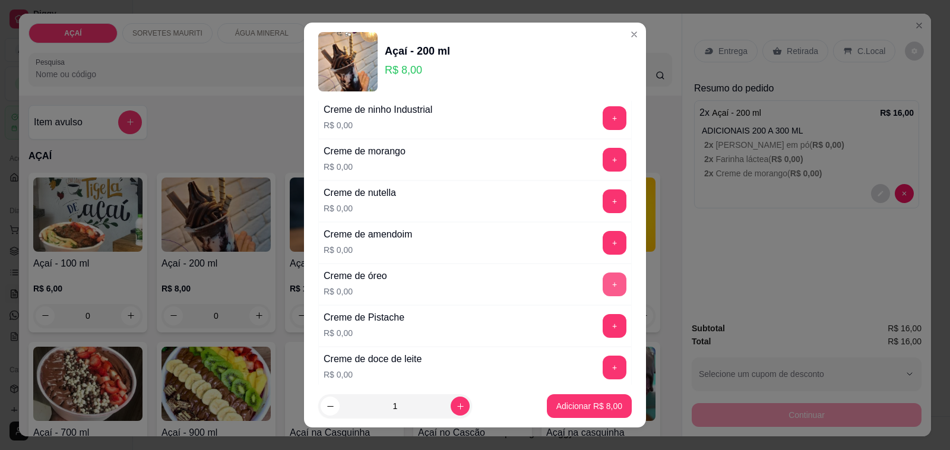
click at [603, 291] on button "+" at bounding box center [615, 285] width 24 height 24
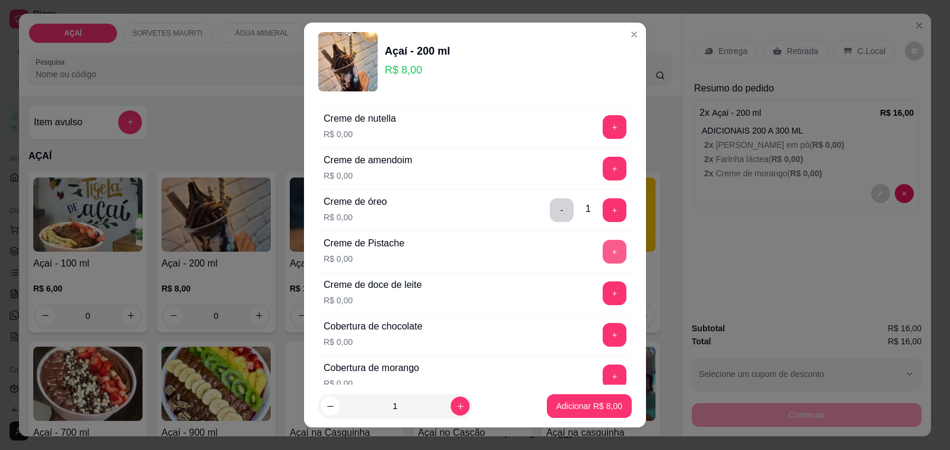
click at [603, 259] on button "+" at bounding box center [615, 252] width 24 height 24
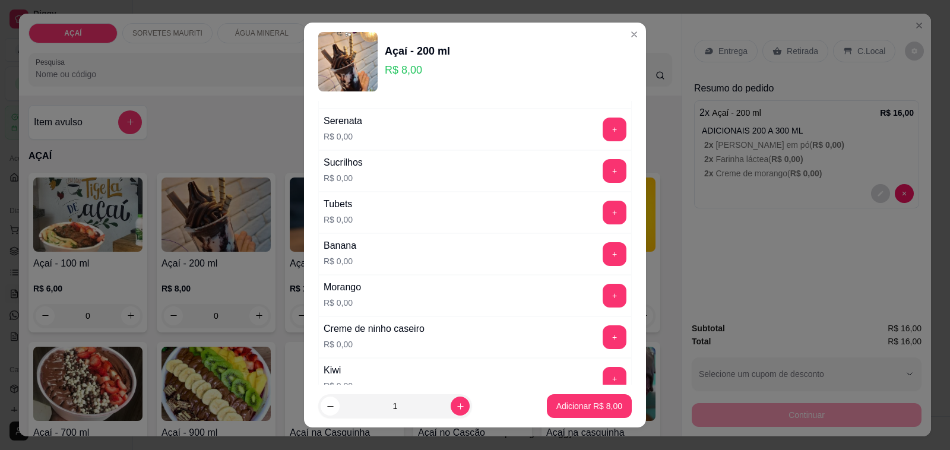
scroll to position [1484, 0]
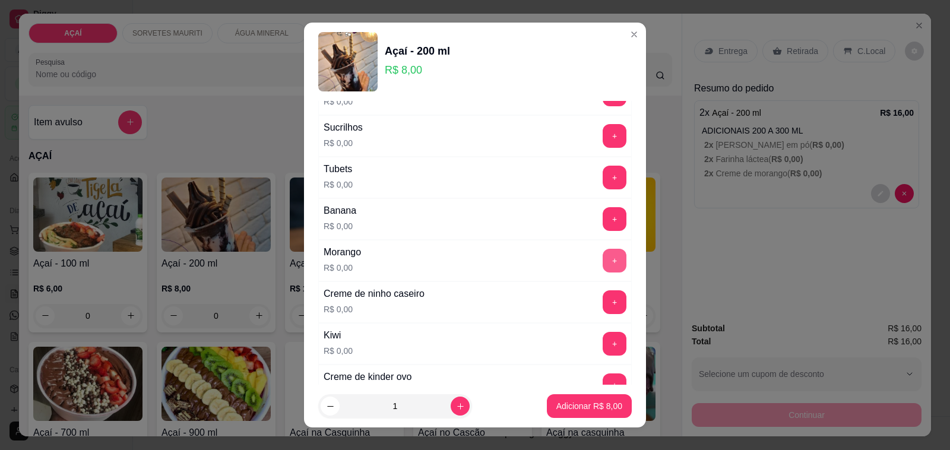
click at [603, 272] on button "+" at bounding box center [615, 261] width 24 height 24
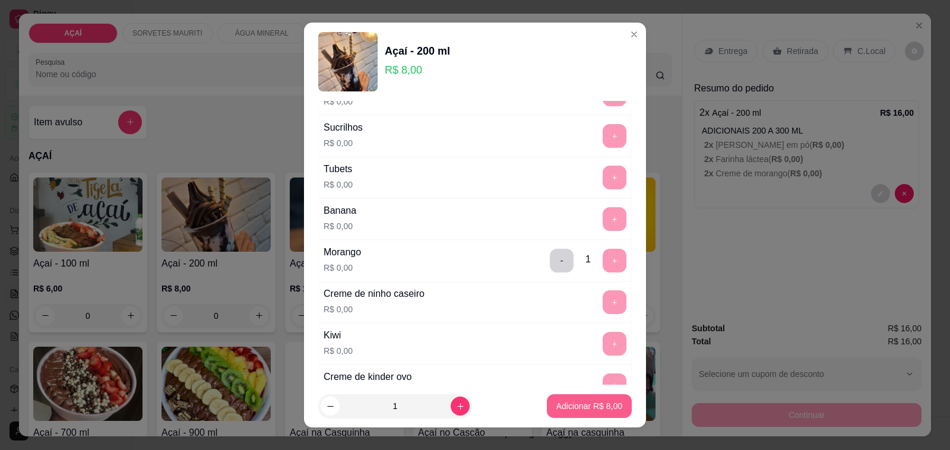
click at [568, 410] on p "Adicionar R$ 8,00" at bounding box center [589, 406] width 66 height 12
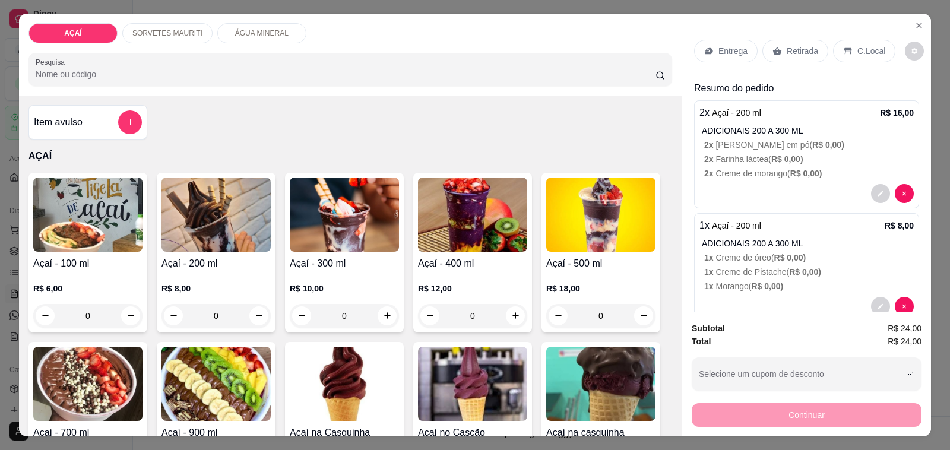
click at [710, 49] on div "Entrega" at bounding box center [726, 51] width 64 height 23
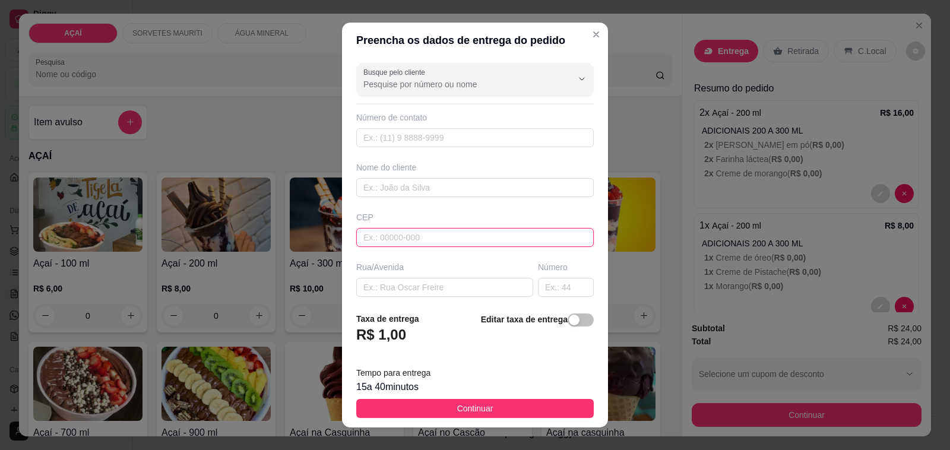
click at [473, 230] on input "text" at bounding box center [474, 237] width 237 height 19
type input "575200000"
type input "8236-7620"
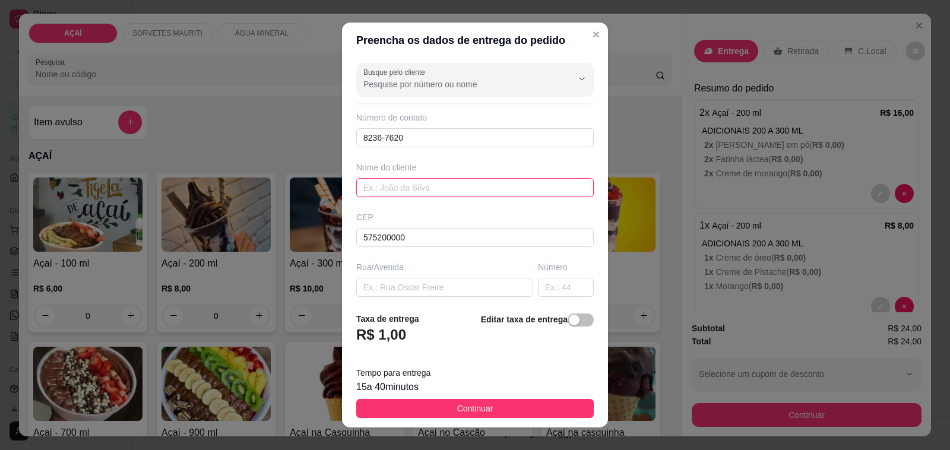
drag, startPoint x: 452, startPoint y: 187, endPoint x: 217, endPoint y: 27, distance: 284.1
click at [449, 186] on input "text" at bounding box center [474, 187] width 237 height 19
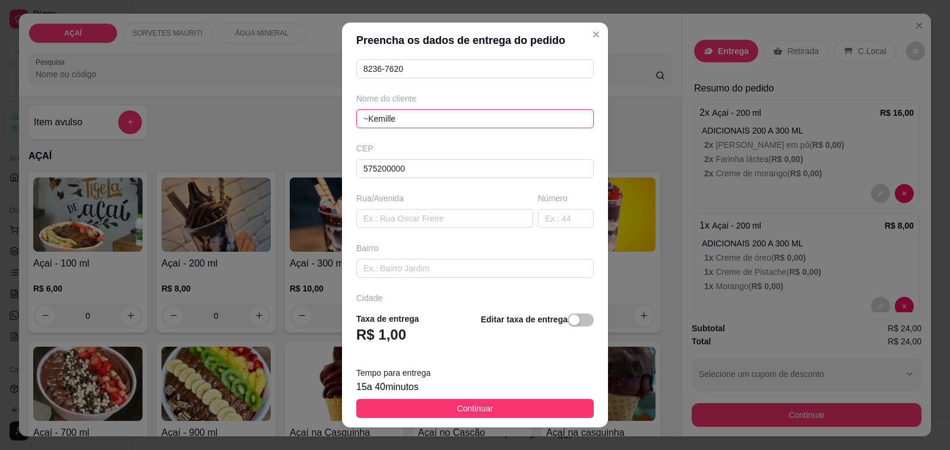
scroll to position [157, 0]
type input "~Kemille"
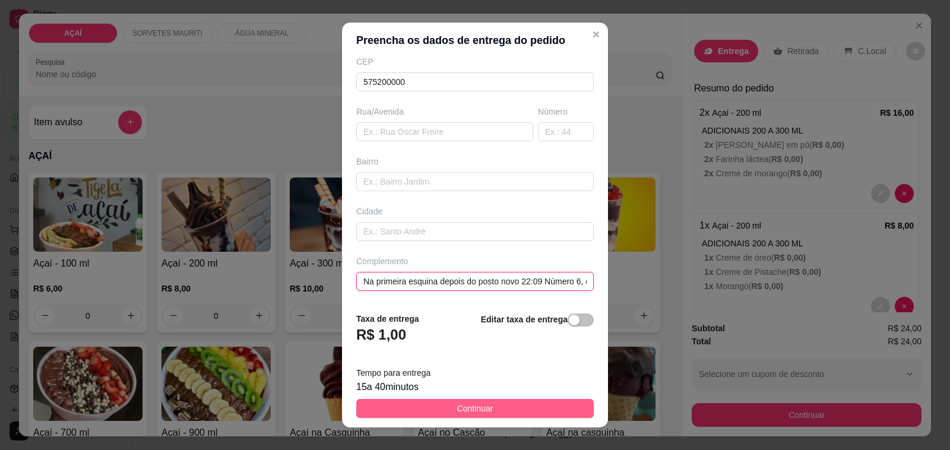
type input "Na primeira esquina depois do posto novo 22:09 Número 6, casa cinza com [GEOGRA…"
click at [457, 408] on span "Continuar" at bounding box center [475, 408] width 36 height 13
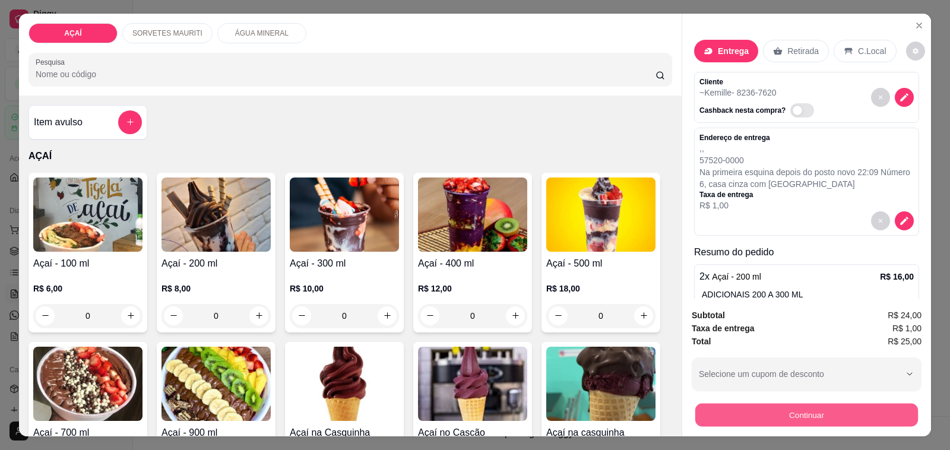
click at [695, 417] on button "Continuar" at bounding box center [806, 415] width 223 height 23
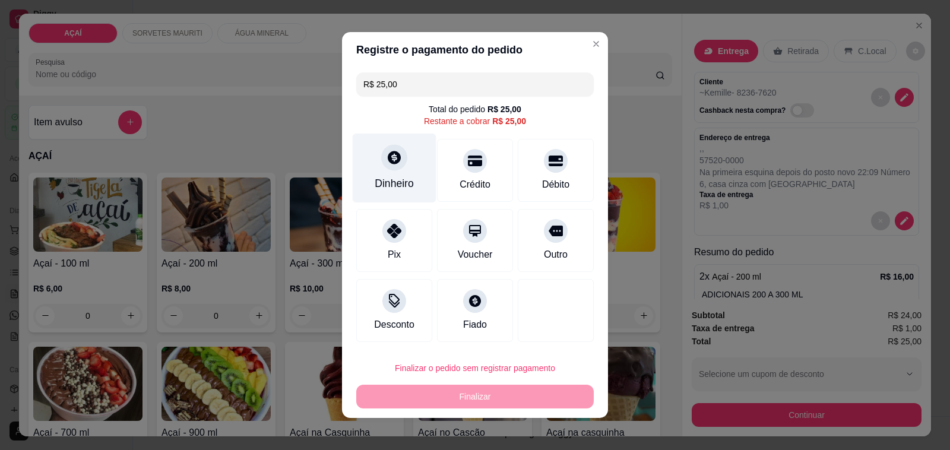
click at [388, 196] on div "Dinheiro" at bounding box center [395, 168] width 84 height 69
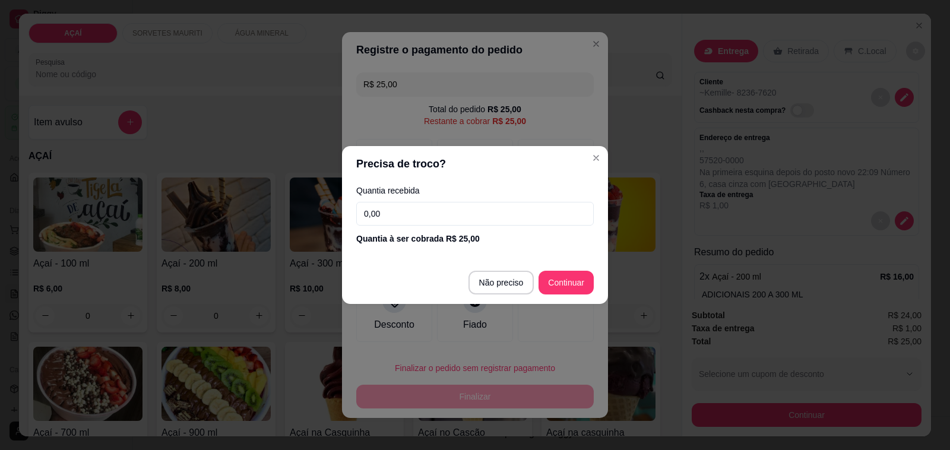
click at [429, 224] on input "0,00" at bounding box center [474, 214] width 237 height 24
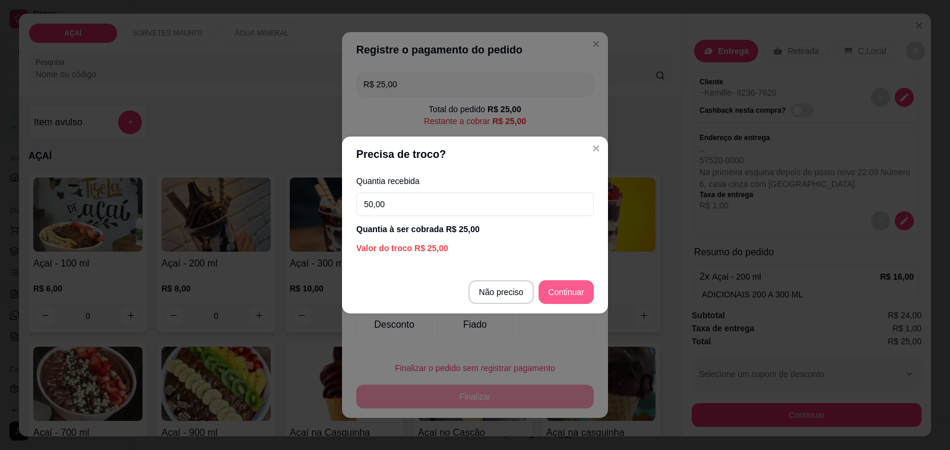
type input "50,00"
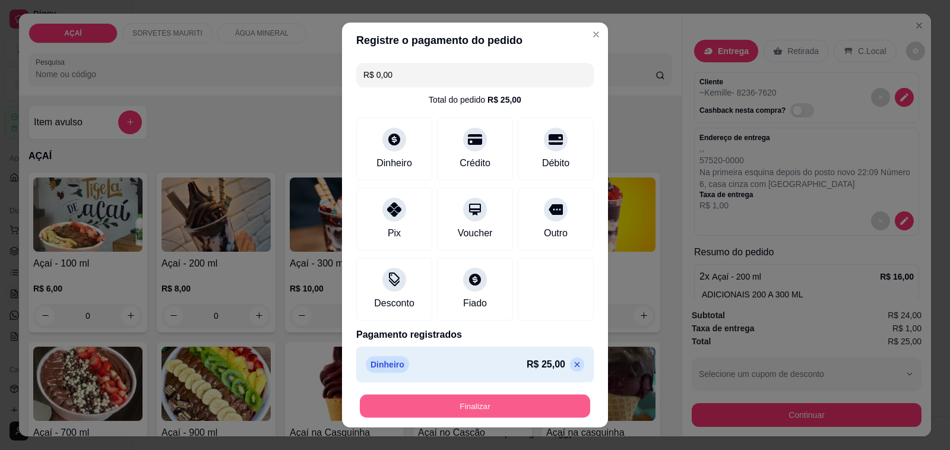
click at [515, 410] on button "Finalizar" at bounding box center [475, 406] width 230 height 23
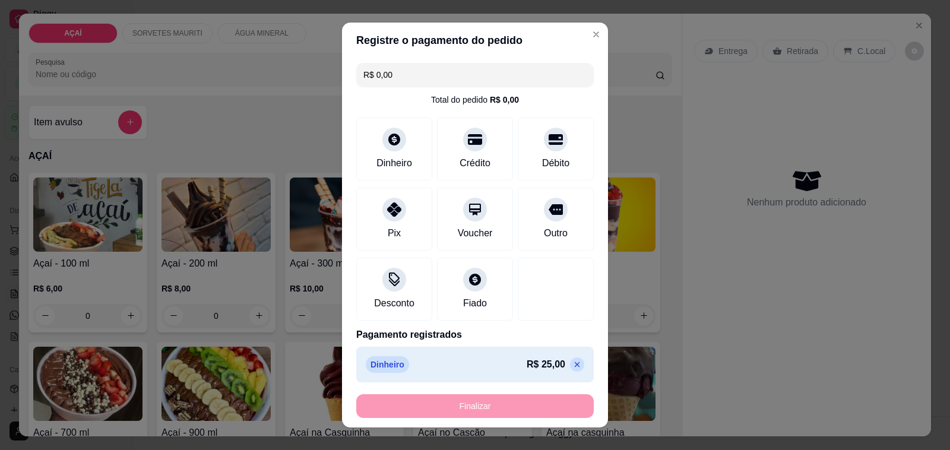
type input "-R$ 25,00"
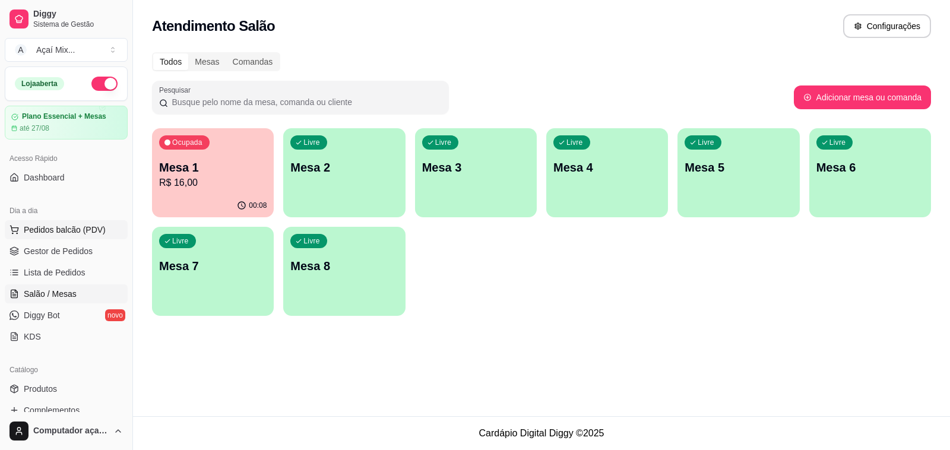
click at [98, 229] on span "Pedidos balcão (PDV)" at bounding box center [65, 230] width 82 height 12
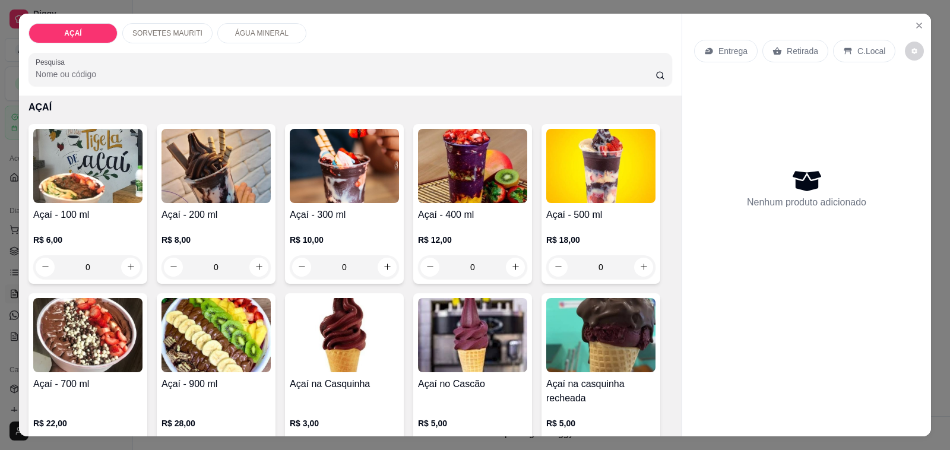
scroll to position [74, 0]
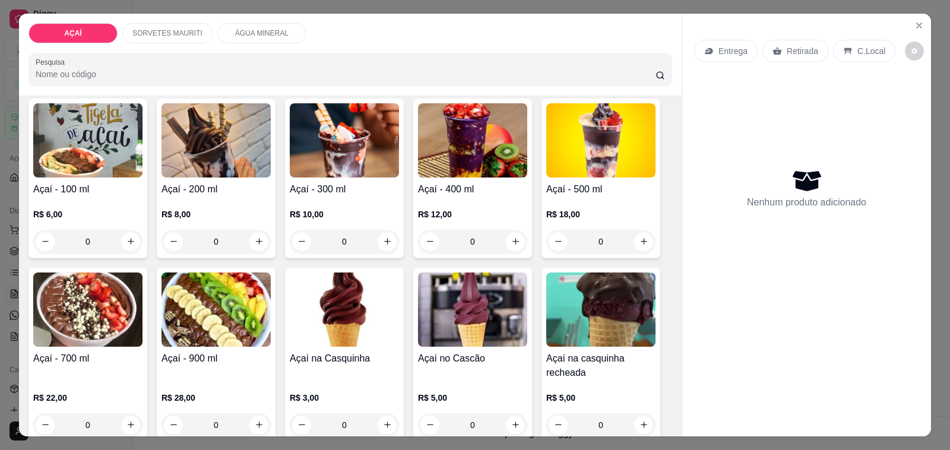
click at [81, 285] on img at bounding box center [87, 310] width 109 height 74
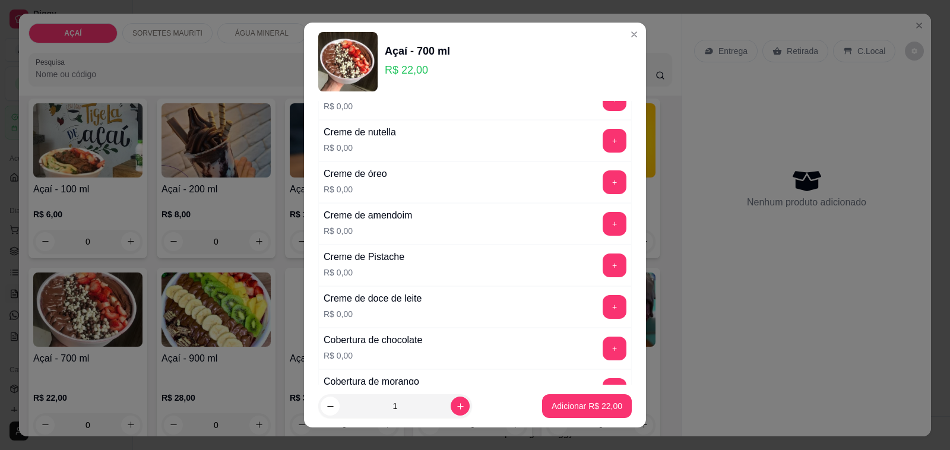
scroll to position [371, 0]
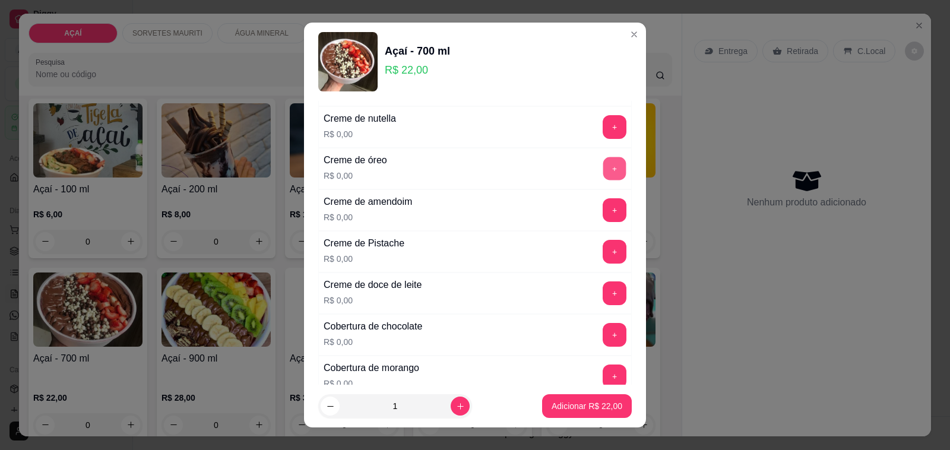
click at [603, 173] on button "+" at bounding box center [614, 168] width 23 height 23
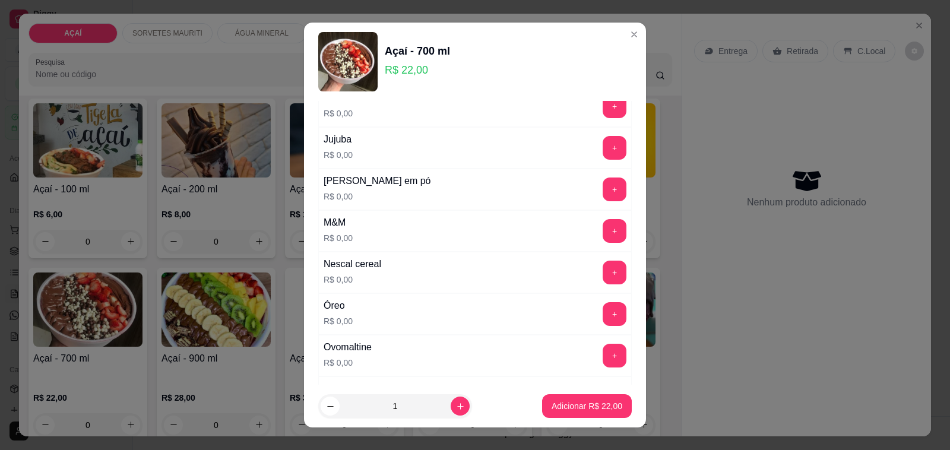
scroll to position [1187, 0]
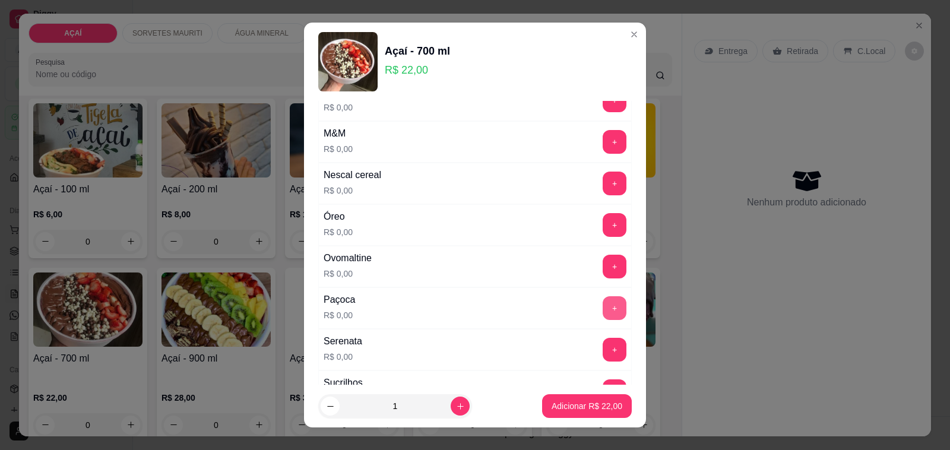
click at [603, 313] on button "+" at bounding box center [615, 308] width 24 height 24
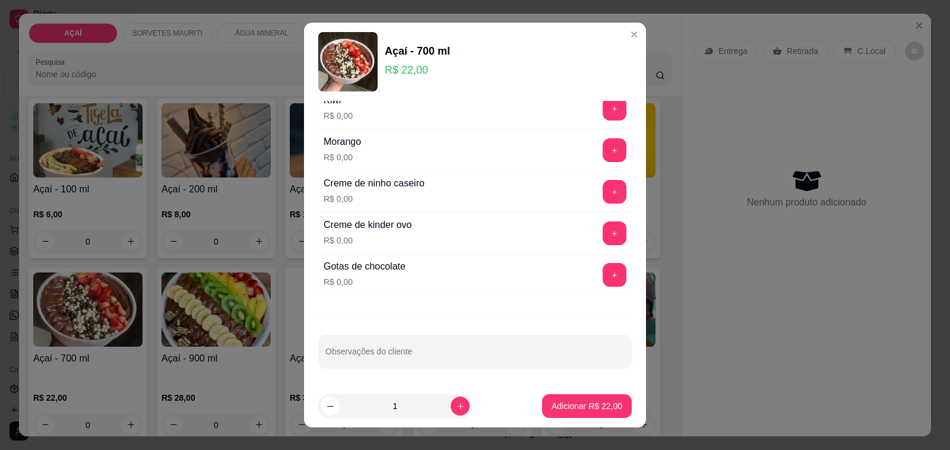
scroll to position [1605, 0]
click at [603, 285] on button "+" at bounding box center [614, 275] width 23 height 23
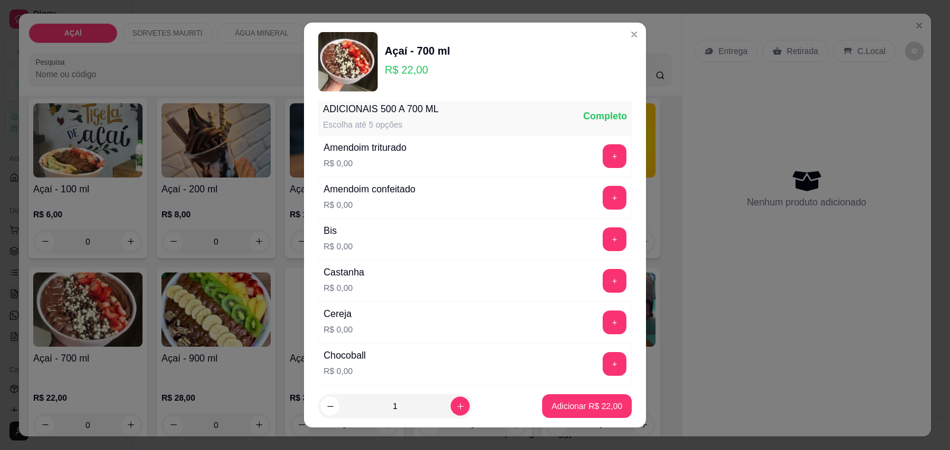
scroll to position [0, 0]
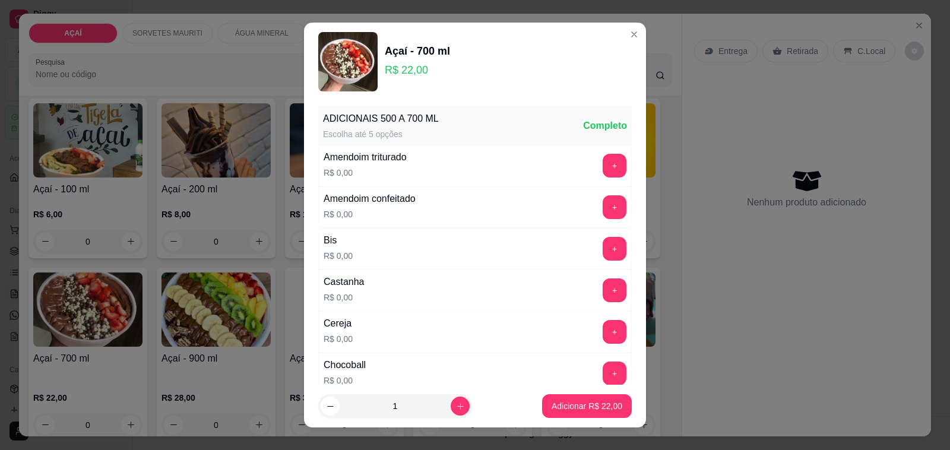
click at [581, 313] on div "Cereja R$ 0,00 +" at bounding box center [474, 332] width 313 height 42
click at [603, 327] on button "+" at bounding box center [614, 332] width 23 height 23
click at [592, 402] on p "Adicionar R$ 22,00" at bounding box center [587, 406] width 71 height 12
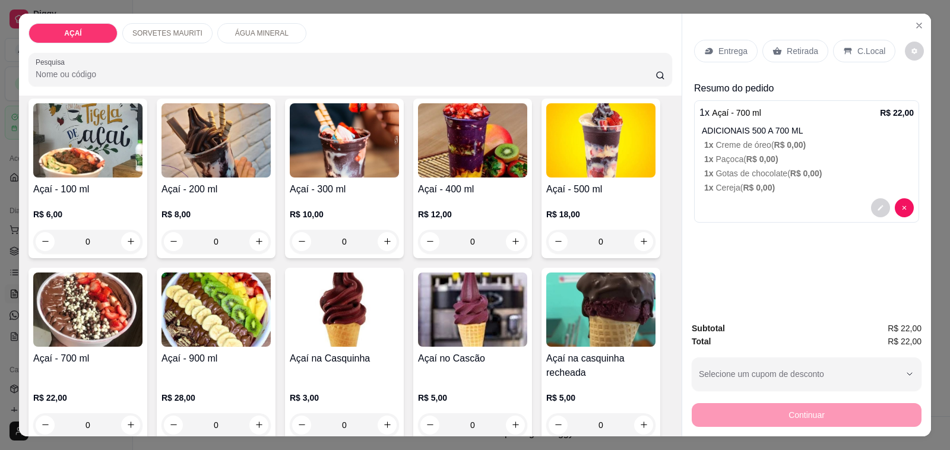
click at [223, 216] on div "R$ 8,00 0" at bounding box center [215, 230] width 109 height 45
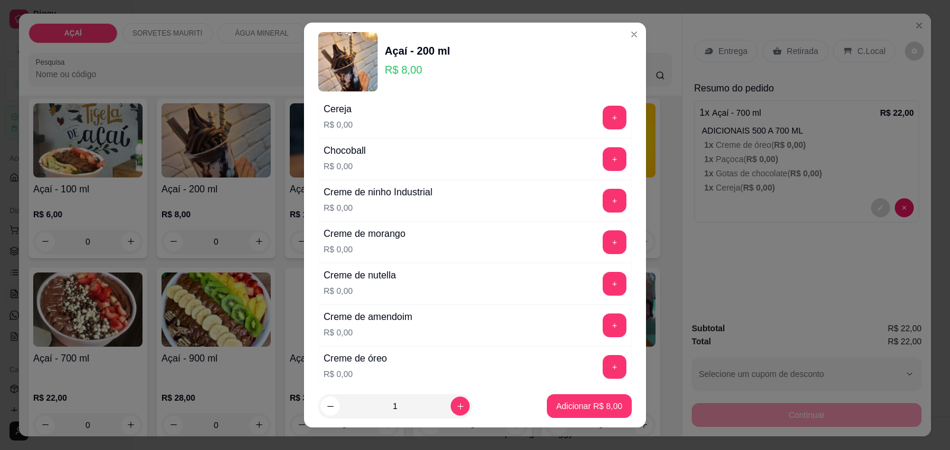
scroll to position [223, 0]
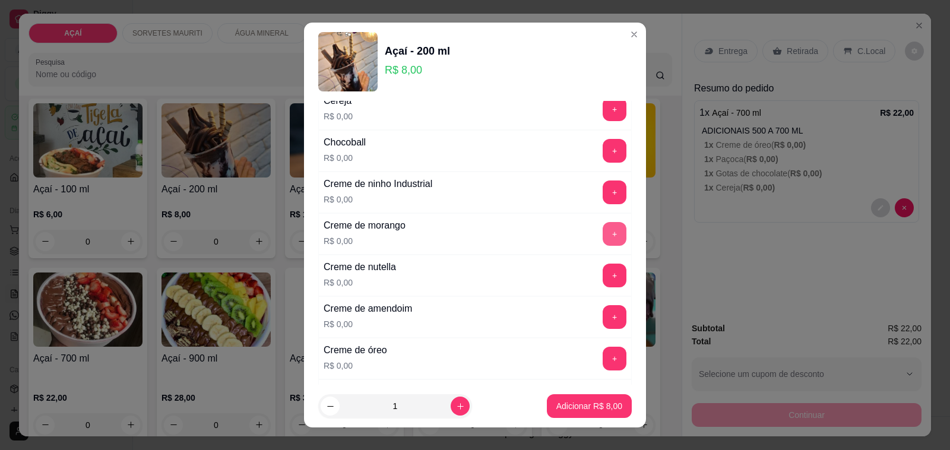
click at [603, 233] on button "+" at bounding box center [615, 234] width 24 height 24
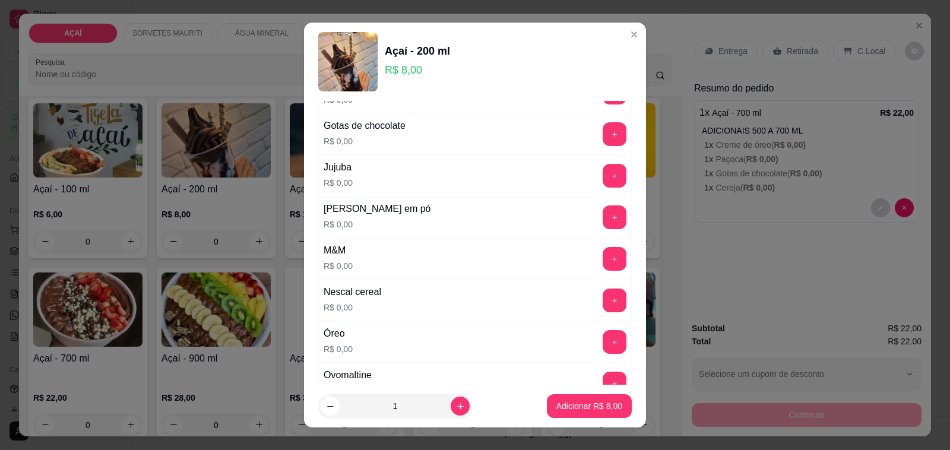
scroll to position [1113, 0]
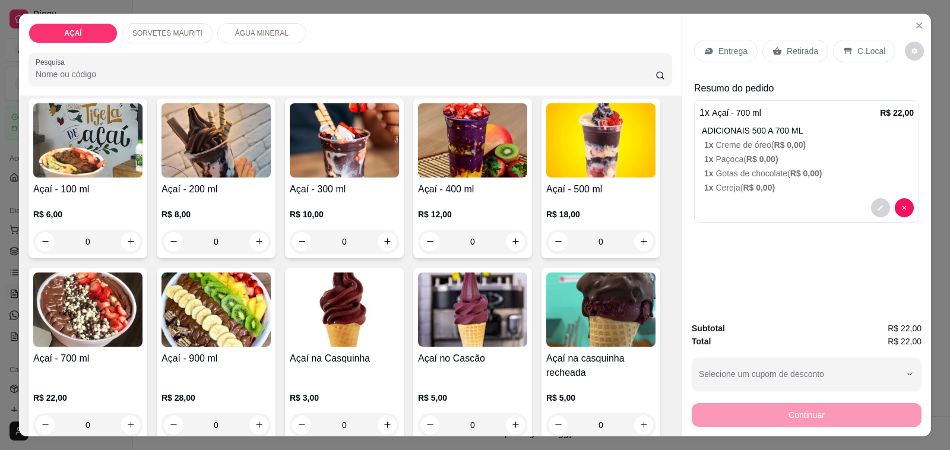
click at [733, 198] on div at bounding box center [806, 207] width 214 height 19
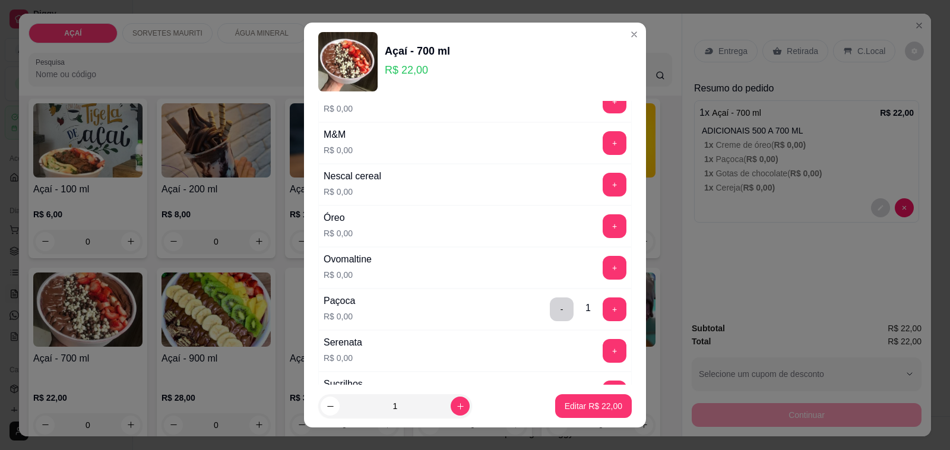
scroll to position [1187, 0]
click at [603, 271] on button "+" at bounding box center [615, 267] width 24 height 24
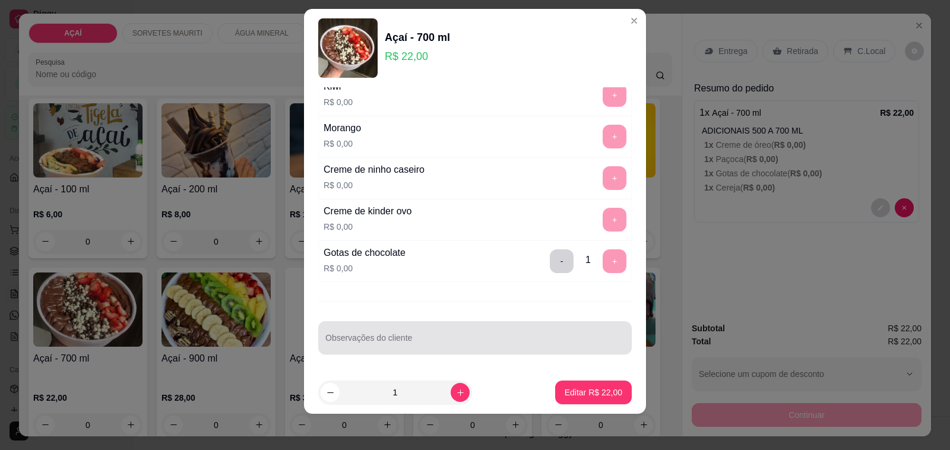
scroll to position [15, 0]
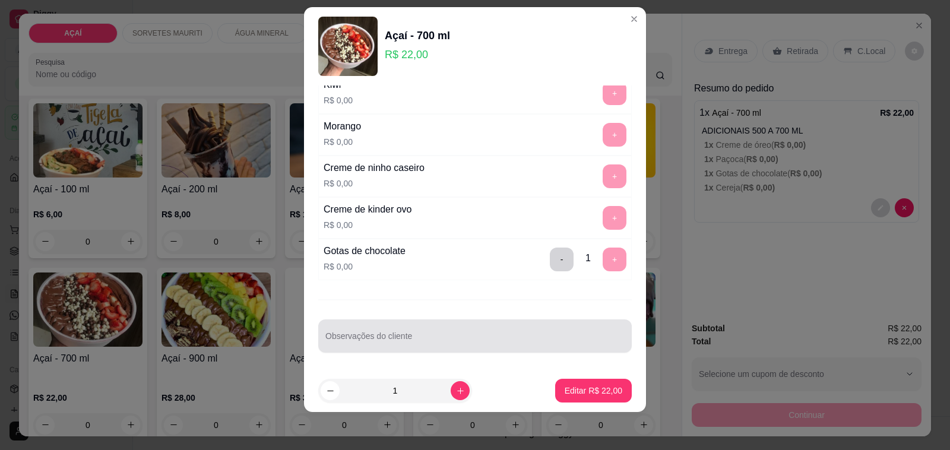
click at [535, 327] on div at bounding box center [474, 336] width 299 height 24
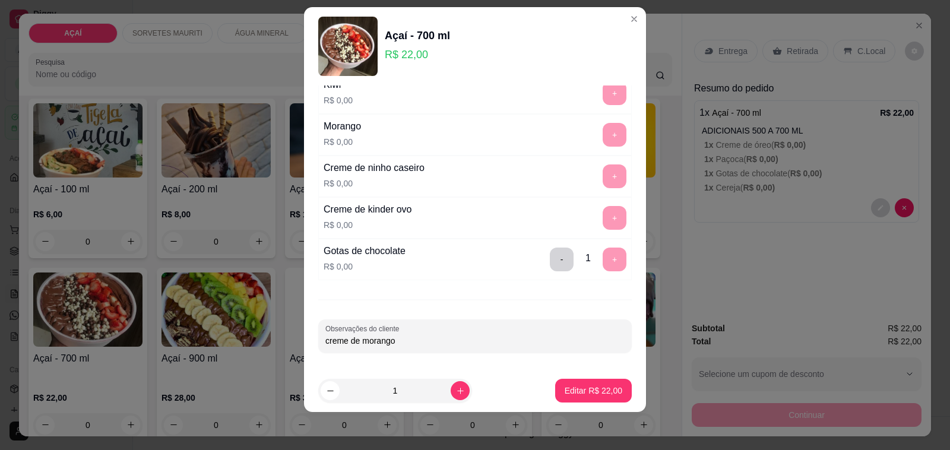
type input "creme de morango"
click at [571, 395] on button "Editar R$ 22,00" at bounding box center [593, 390] width 74 height 23
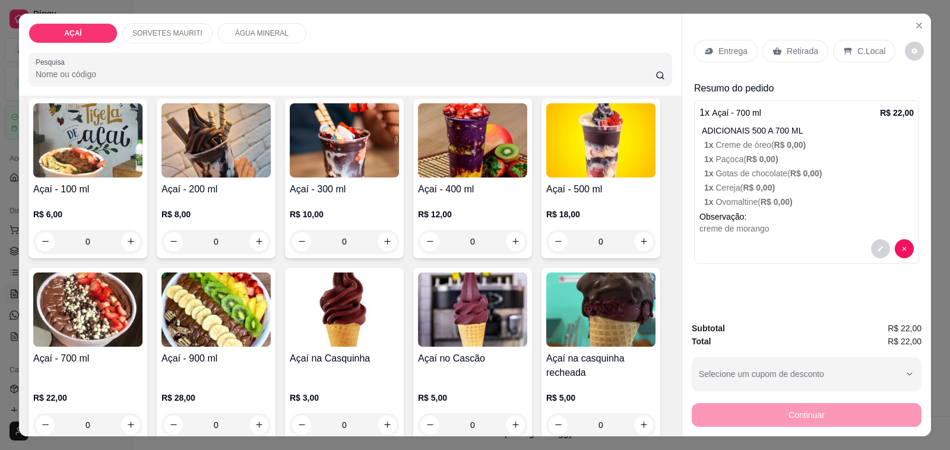
drag, startPoint x: 148, startPoint y: 172, endPoint x: 161, endPoint y: 177, distance: 13.3
click at [153, 174] on div "Açaí - 100 ml R$ 6,00 0 Açaí - 200 ml R$ 8,00 0 Açaí - 300 ml R$ 10,00 0 Açaí -…" at bounding box center [350, 355] width 644 height 512
click at [211, 208] on p "R$ 8,00" at bounding box center [215, 214] width 109 height 12
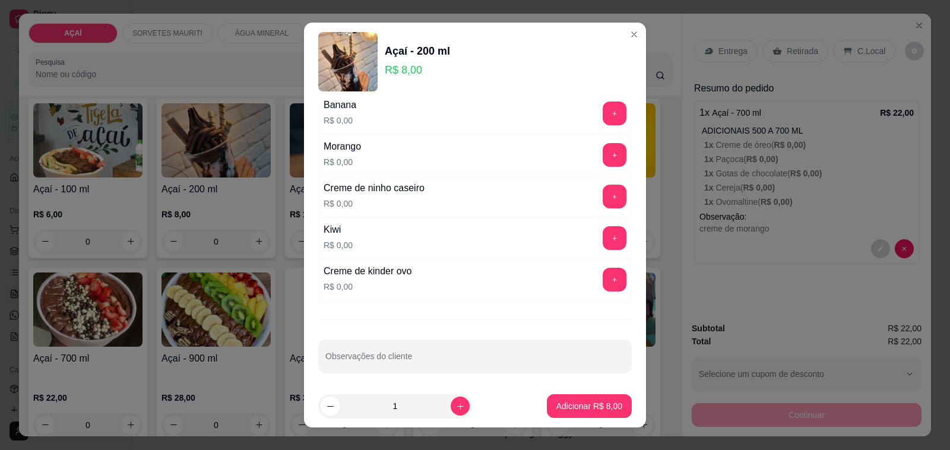
scroll to position [1605, 0]
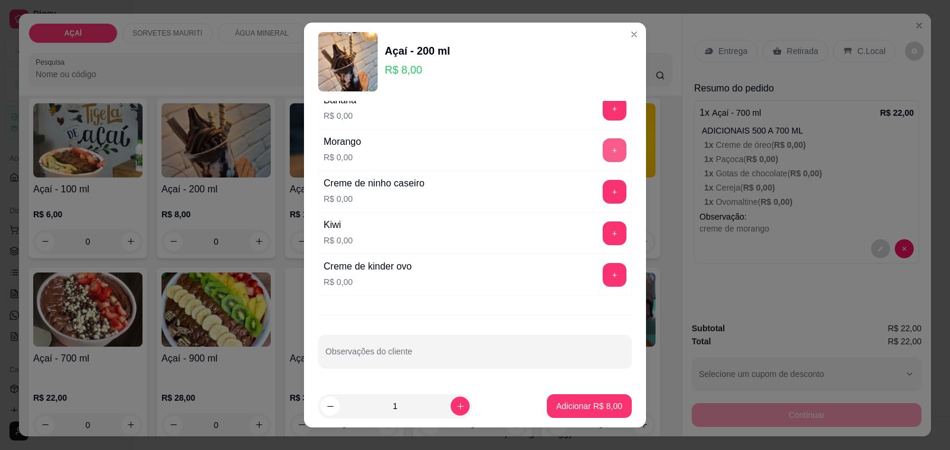
click at [603, 160] on button "+" at bounding box center [615, 150] width 24 height 24
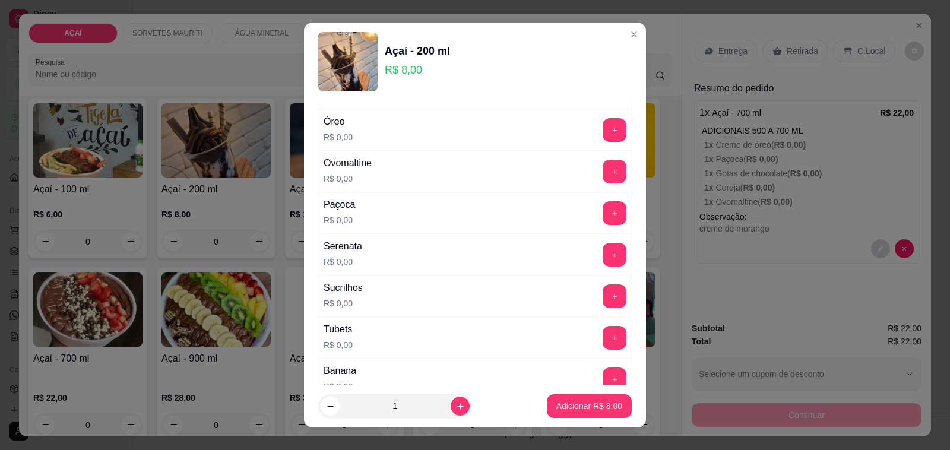
scroll to position [1308, 0]
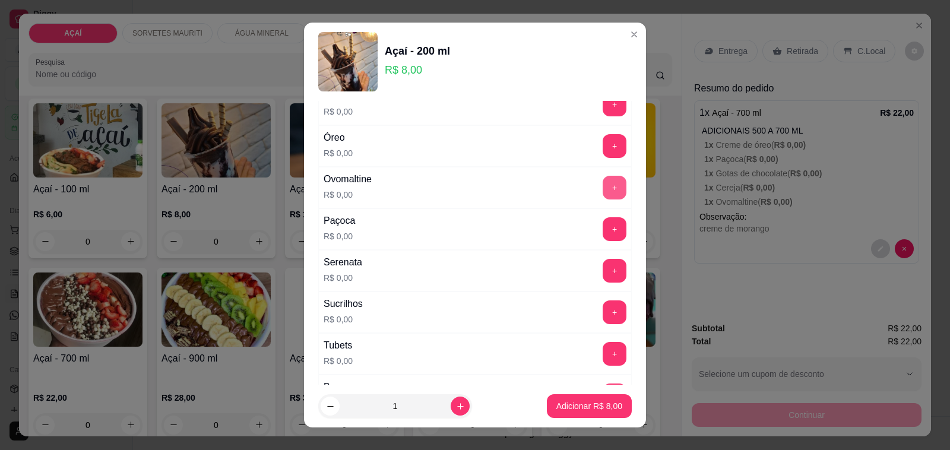
click at [603, 193] on button "+" at bounding box center [615, 188] width 24 height 24
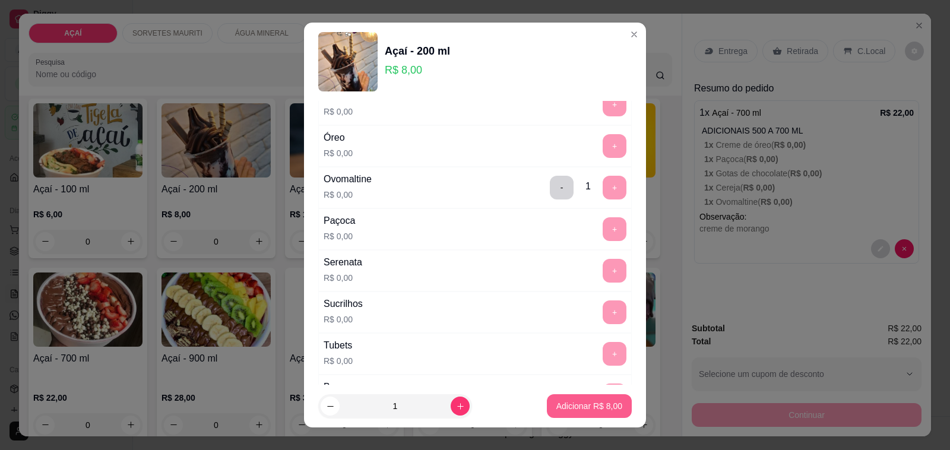
click at [560, 404] on p "Adicionar R$ 8,00" at bounding box center [589, 406] width 66 height 12
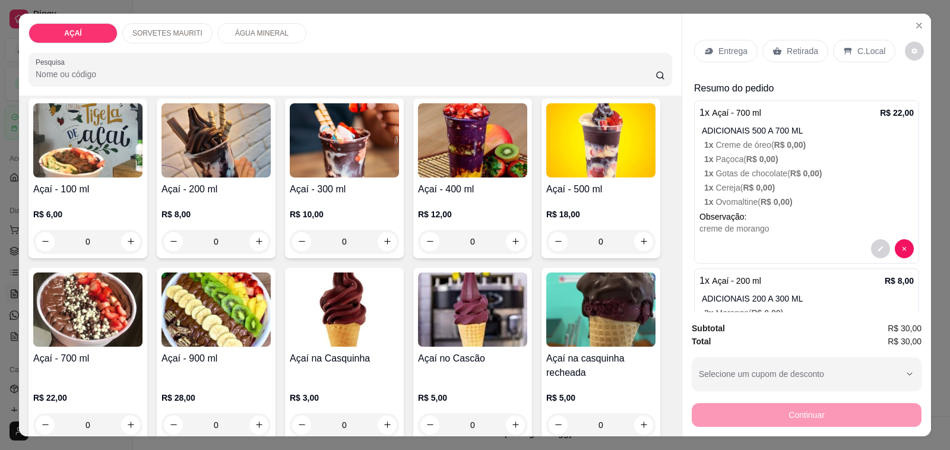
click at [718, 45] on p "Entrega" at bounding box center [732, 51] width 29 height 12
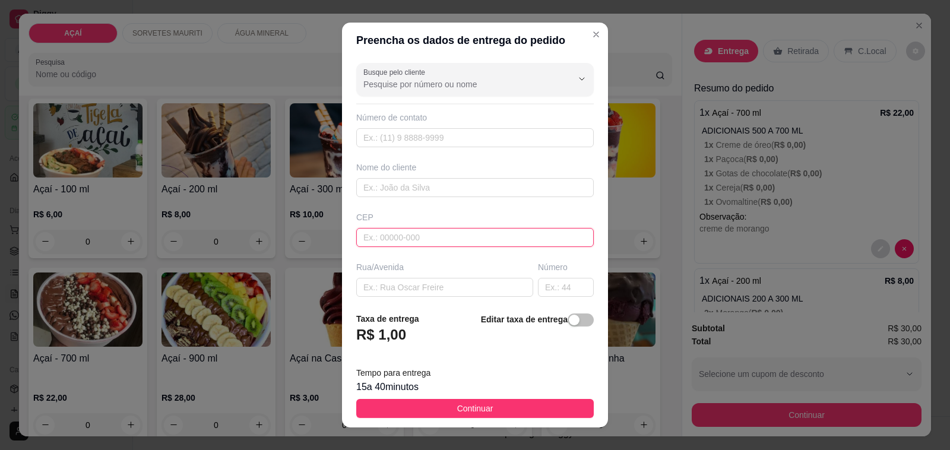
click at [449, 229] on input "text" at bounding box center [474, 237] width 237 height 19
type input "57520000"
type input "Maravilha"
type input "57520000"
type input "Gabys 🫶🏼"
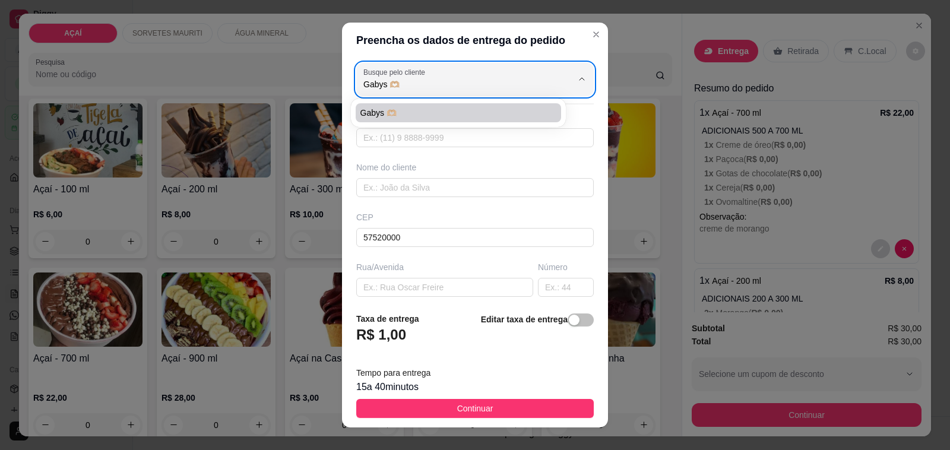
click at [452, 112] on span "Gabys 🫶🏼" at bounding box center [452, 113] width 185 height 12
type input "558281078138"
type input "Gabys 🫶🏼"
type input "Casa de [PERSON_NAME]"
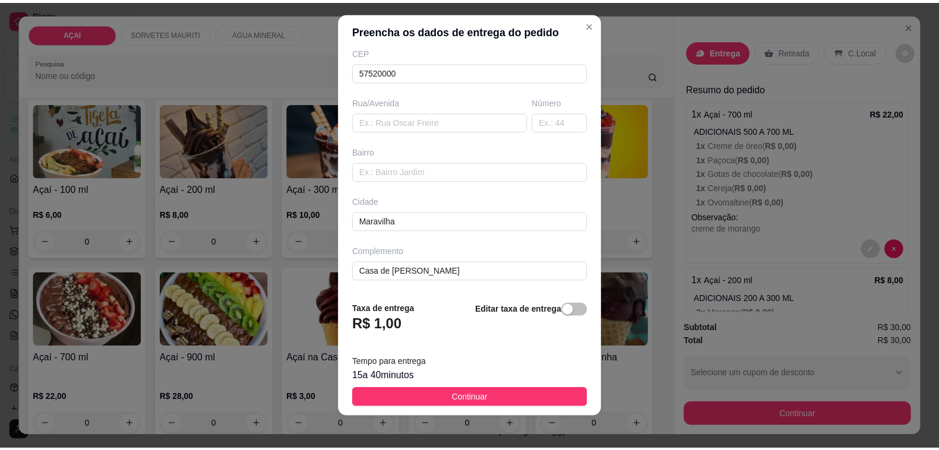
scroll to position [15, 0]
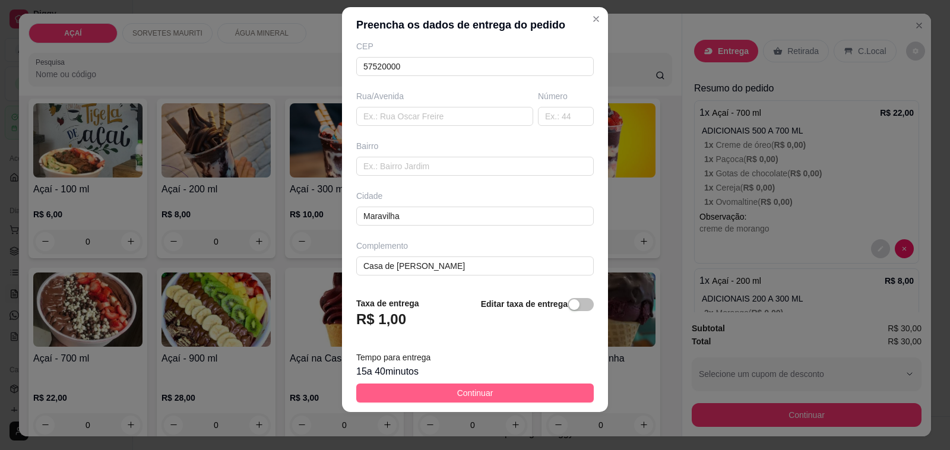
type input "Gabys 🫶🏼"
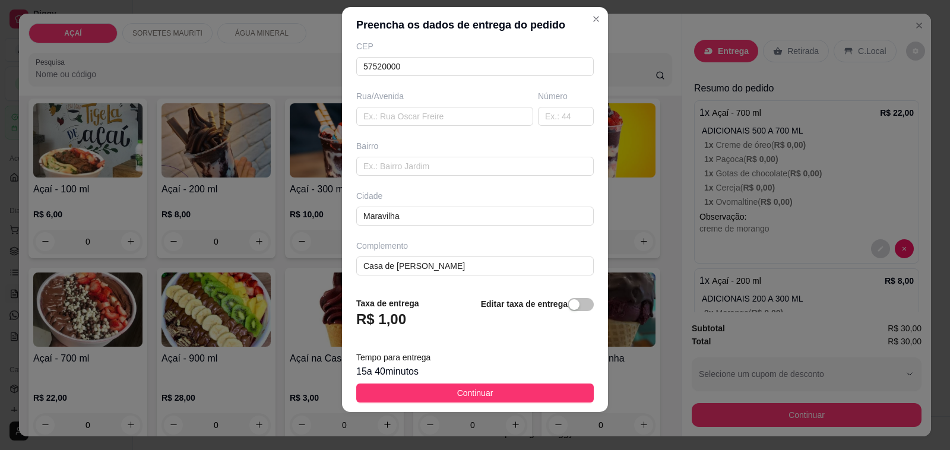
click at [525, 389] on button "Continuar" at bounding box center [474, 393] width 237 height 19
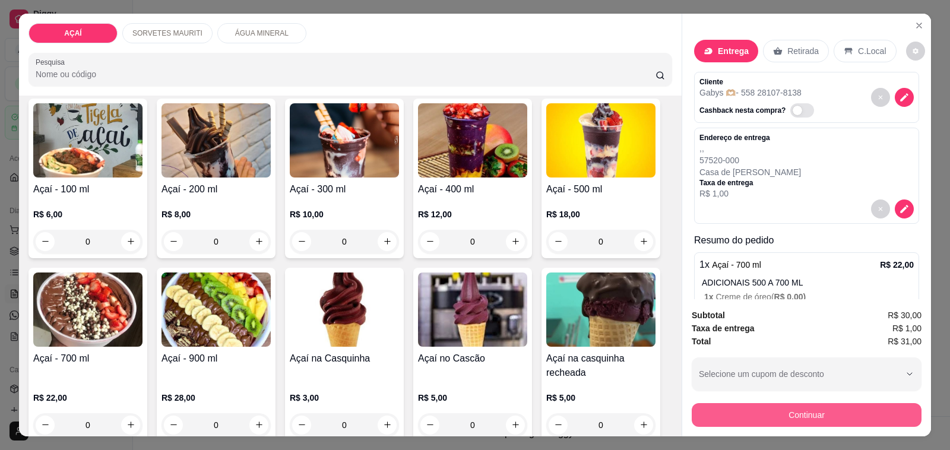
click at [859, 419] on button "Continuar" at bounding box center [807, 415] width 230 height 24
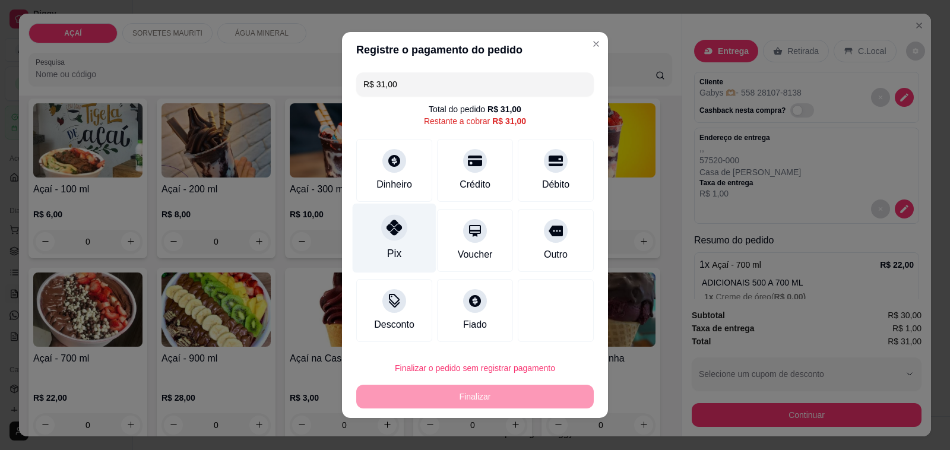
click at [387, 226] on icon at bounding box center [394, 227] width 15 height 15
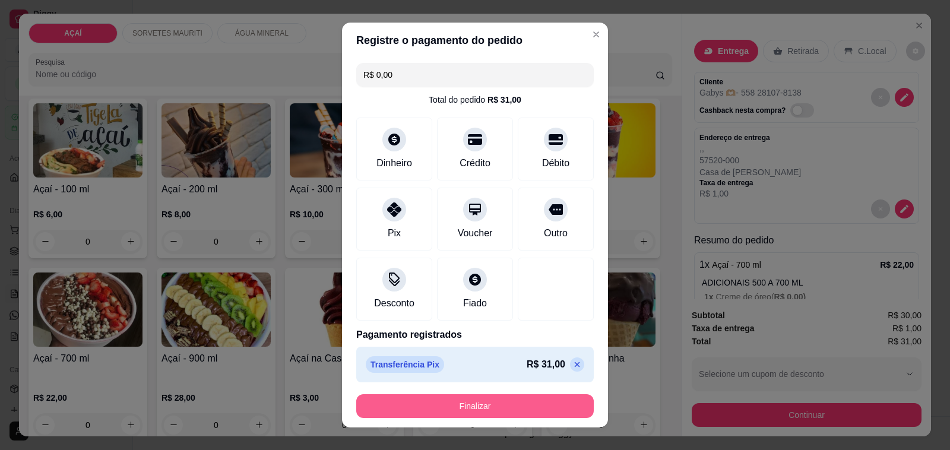
click at [458, 405] on button "Finalizar" at bounding box center [474, 406] width 237 height 24
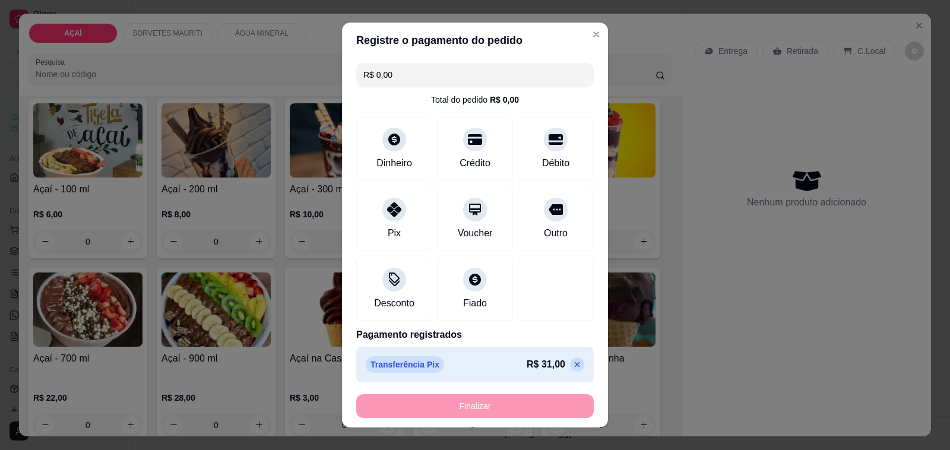
type input "-R$ 31,00"
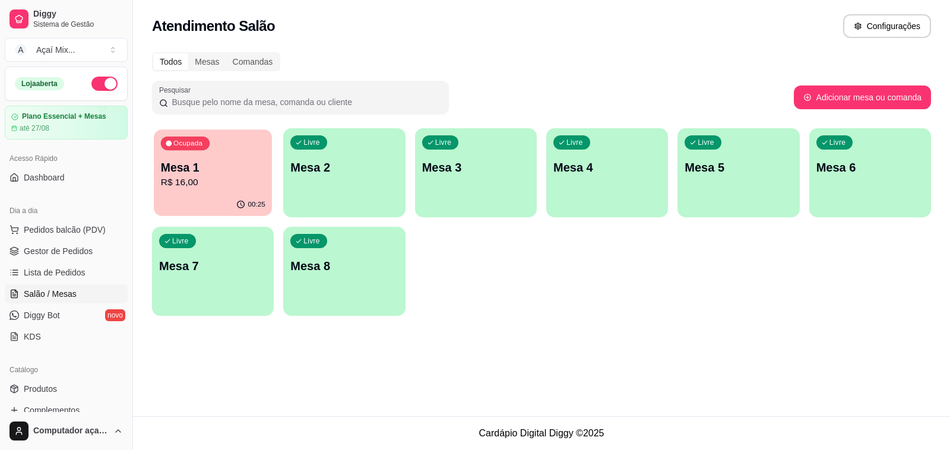
click at [170, 192] on div "Ocupada Mesa 1 R$ 16,00" at bounding box center [213, 161] width 118 height 64
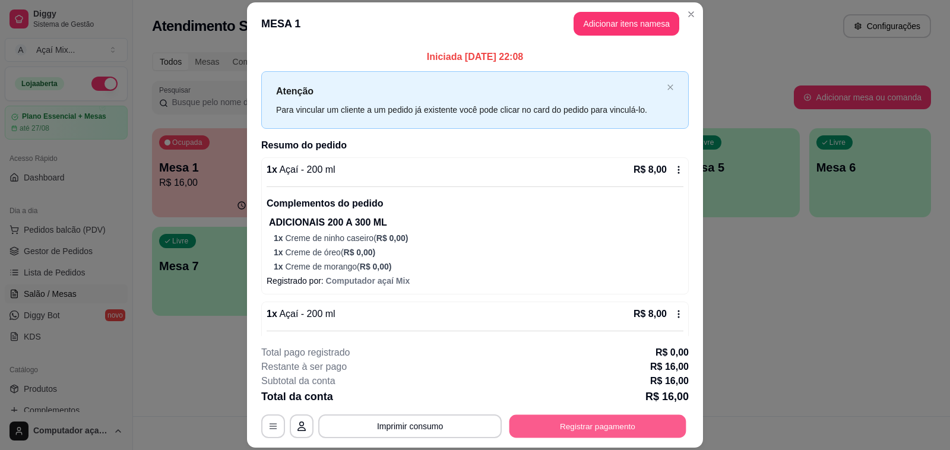
click at [527, 430] on button "Registrar pagamento" at bounding box center [597, 426] width 177 height 23
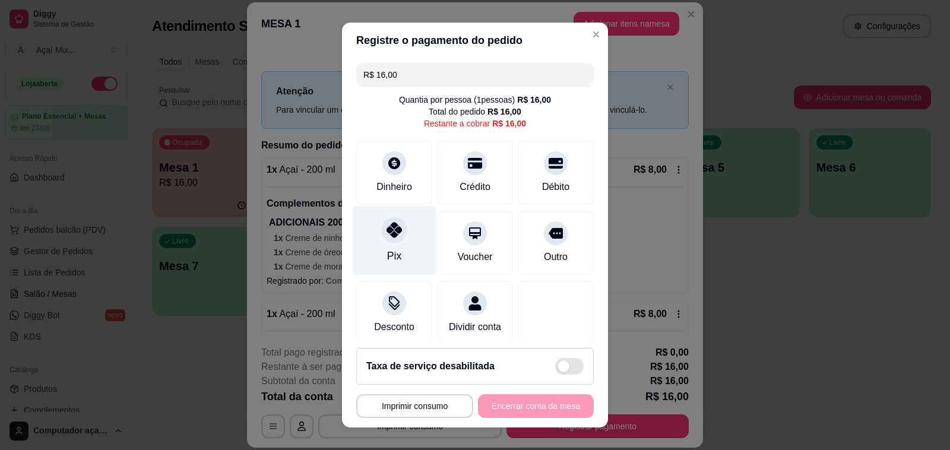
click at [381, 232] on div at bounding box center [394, 230] width 26 height 26
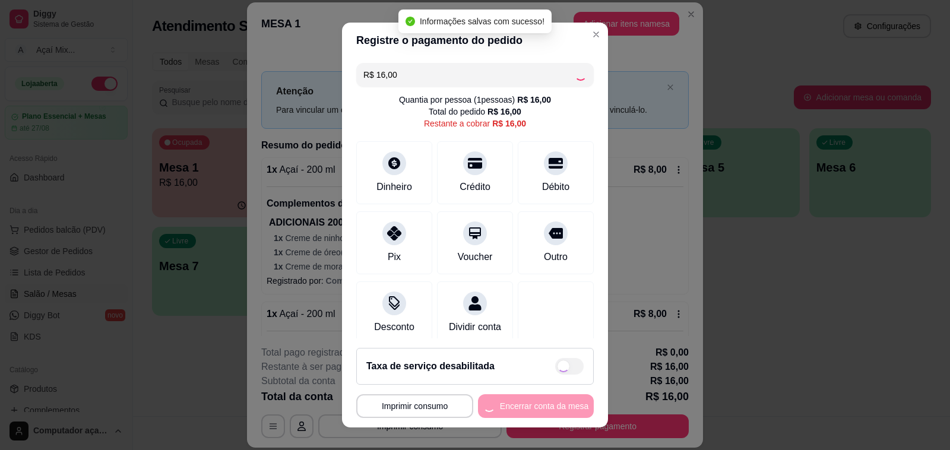
type input "R$ 0,00"
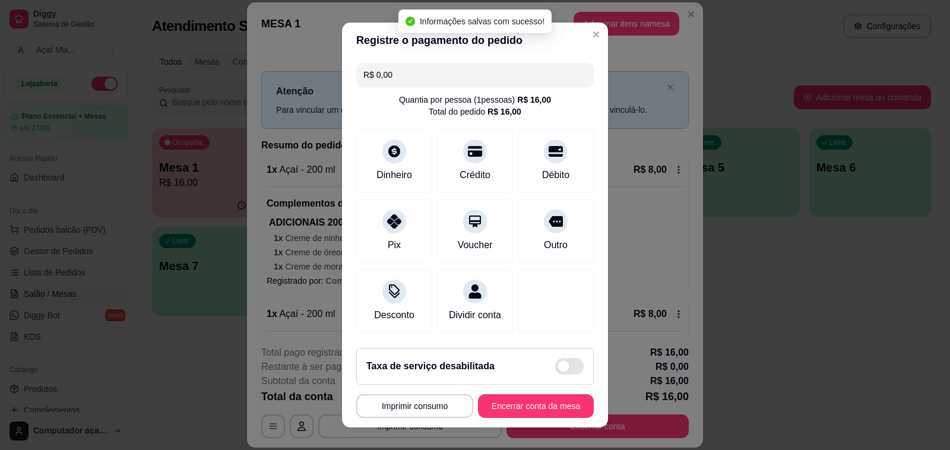
click at [546, 389] on footer "**********" at bounding box center [475, 382] width 266 height 89
click at [553, 400] on button "Encerrar conta da mesa" at bounding box center [536, 406] width 112 height 23
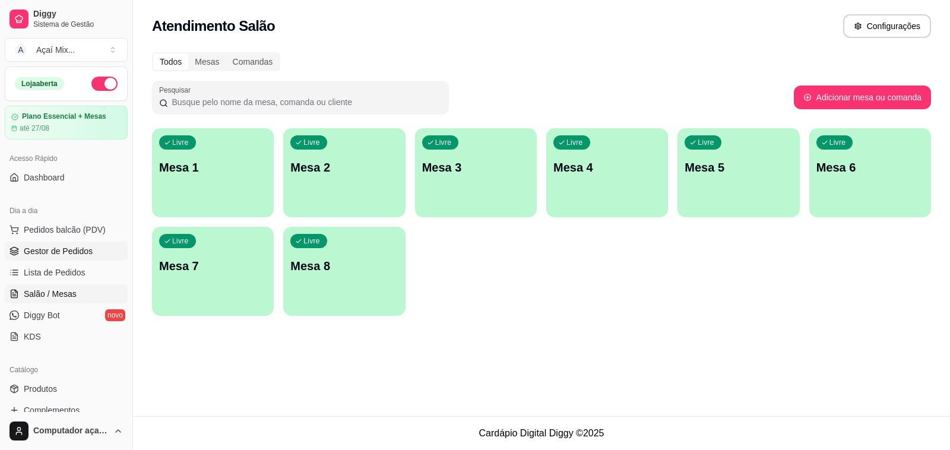
click at [60, 244] on link "Gestor de Pedidos" at bounding box center [66, 251] width 123 height 19
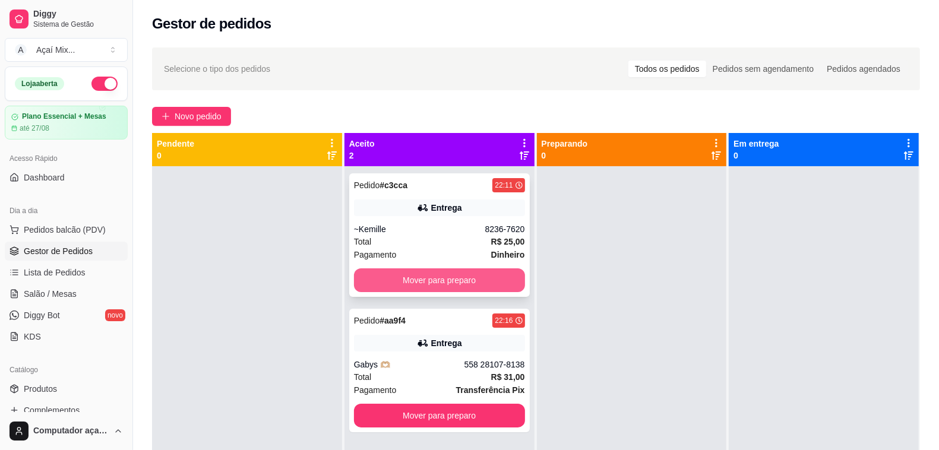
click at [432, 273] on button "Mover para preparo" at bounding box center [439, 280] width 171 height 24
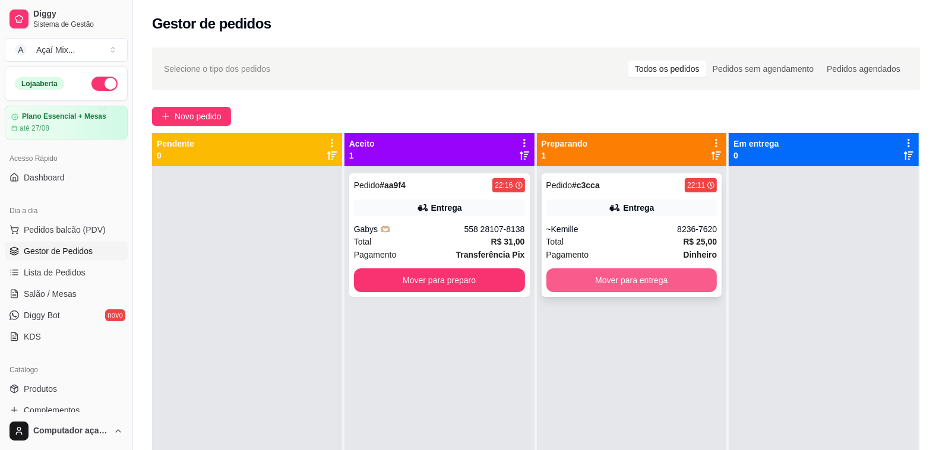
click at [571, 271] on button "Mover para entrega" at bounding box center [631, 280] width 171 height 24
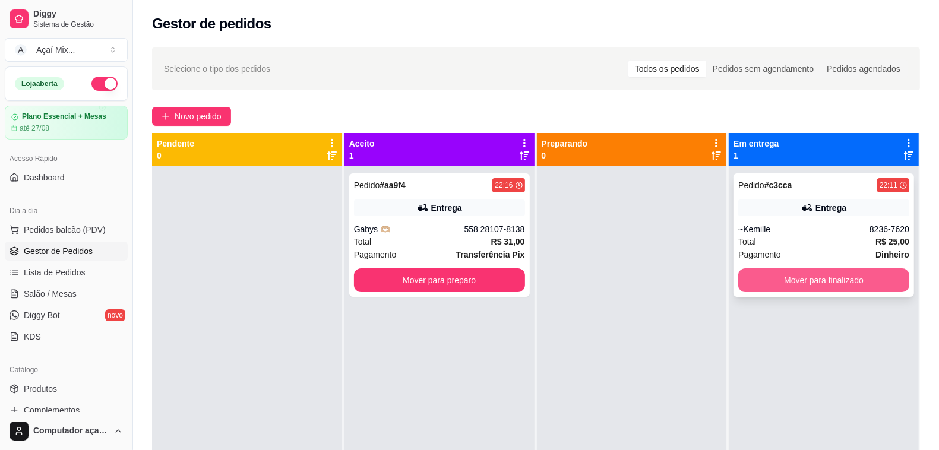
click at [745, 280] on button "Mover para finalizado" at bounding box center [823, 280] width 171 height 24
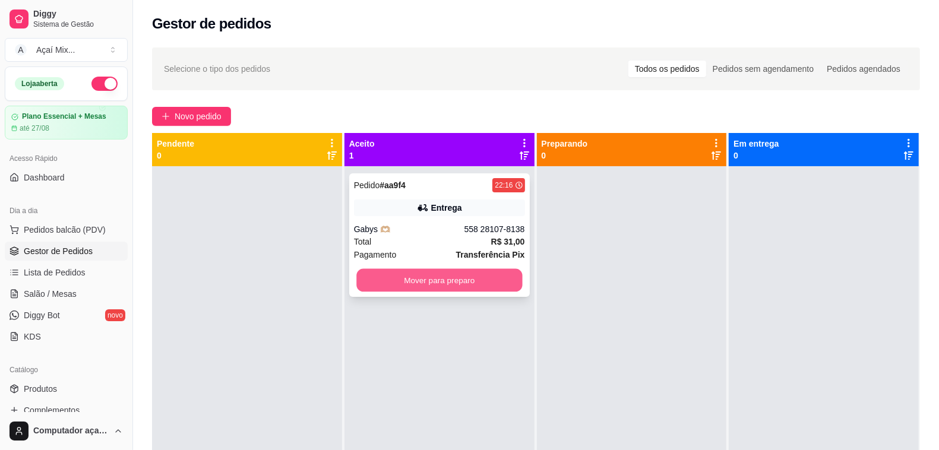
click at [489, 281] on button "Mover para preparo" at bounding box center [439, 280] width 166 height 23
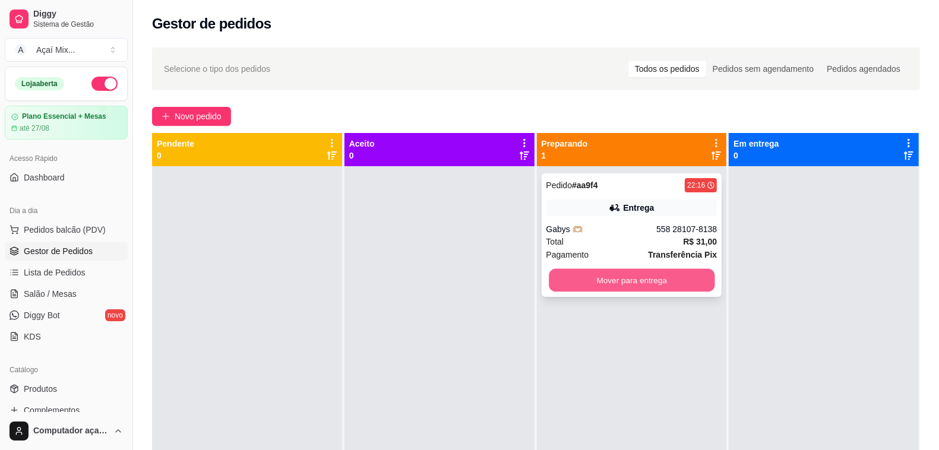
click at [571, 284] on button "Mover para entrega" at bounding box center [632, 280] width 166 height 23
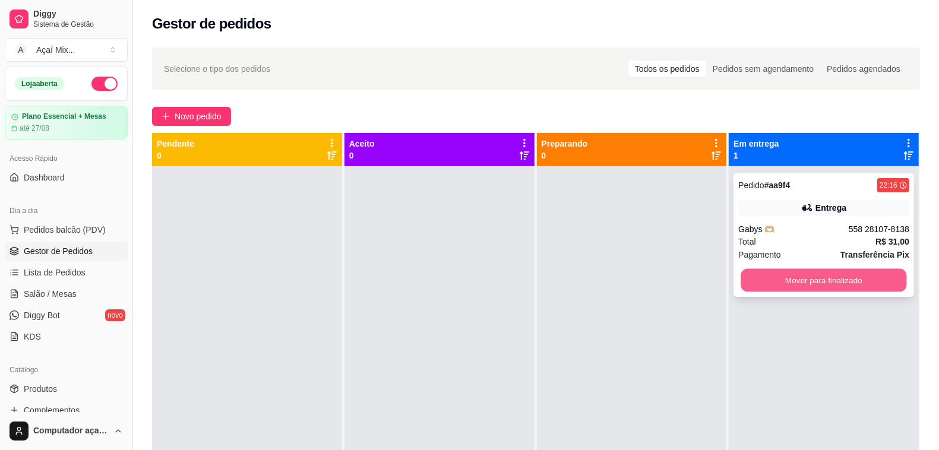
click at [806, 286] on button "Mover para finalizado" at bounding box center [824, 280] width 166 height 23
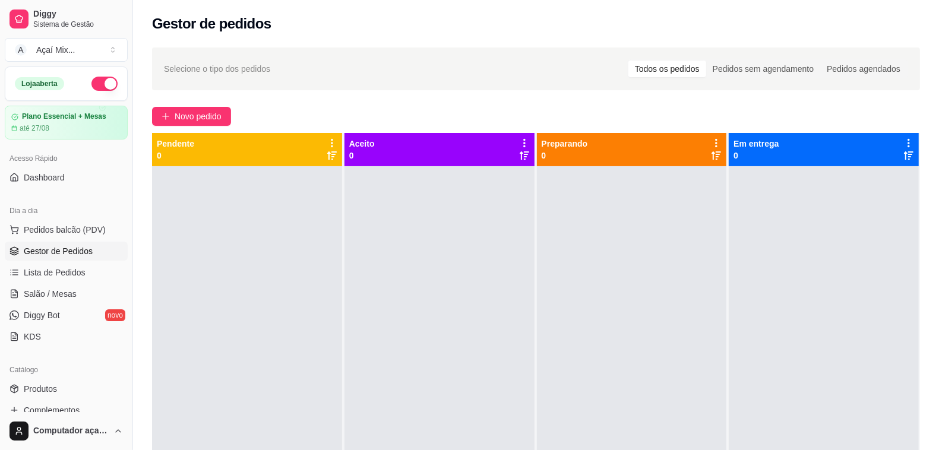
click at [66, 283] on ul "Pedidos balcão (PDV) Gestor de Pedidos Lista de Pedidos Salão / Mesas Diggy Bot…" at bounding box center [66, 283] width 123 height 126
click at [68, 302] on link "Salão / Mesas" at bounding box center [66, 293] width 123 height 19
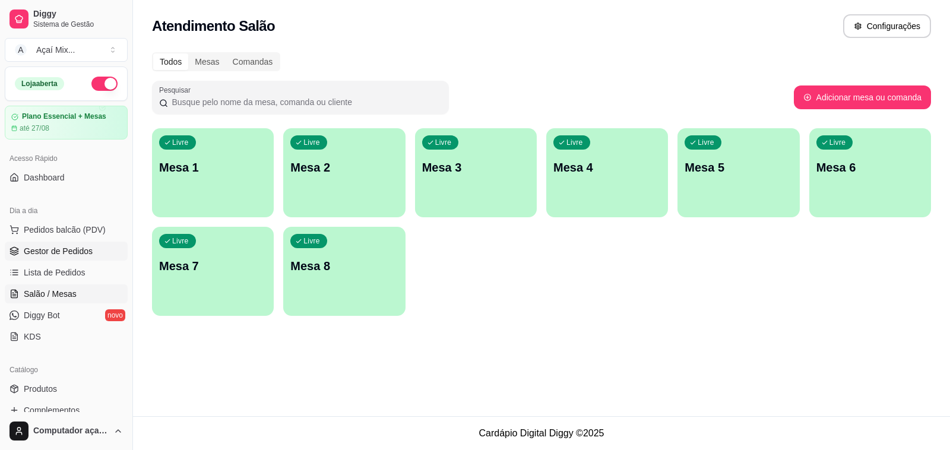
click at [58, 256] on span "Gestor de Pedidos" at bounding box center [58, 251] width 69 height 12
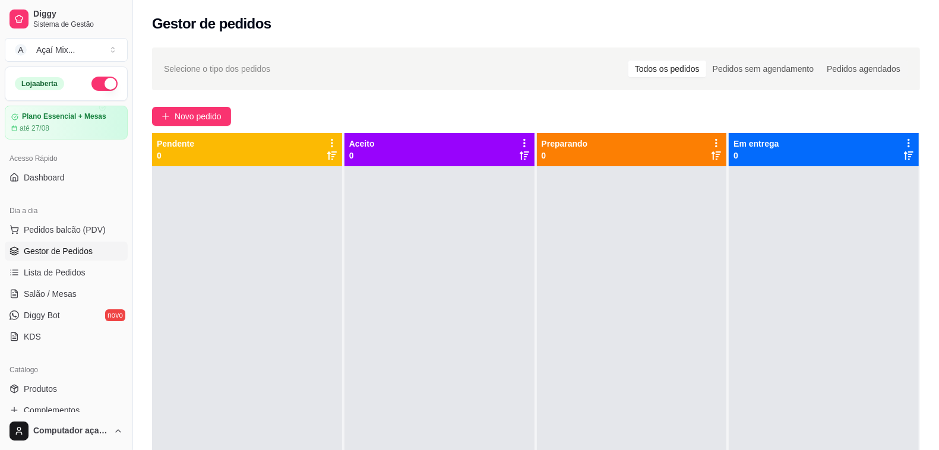
click at [76, 244] on link "Gestor de Pedidos" at bounding box center [66, 251] width 123 height 19
